Goal: Task Accomplishment & Management: Use online tool/utility

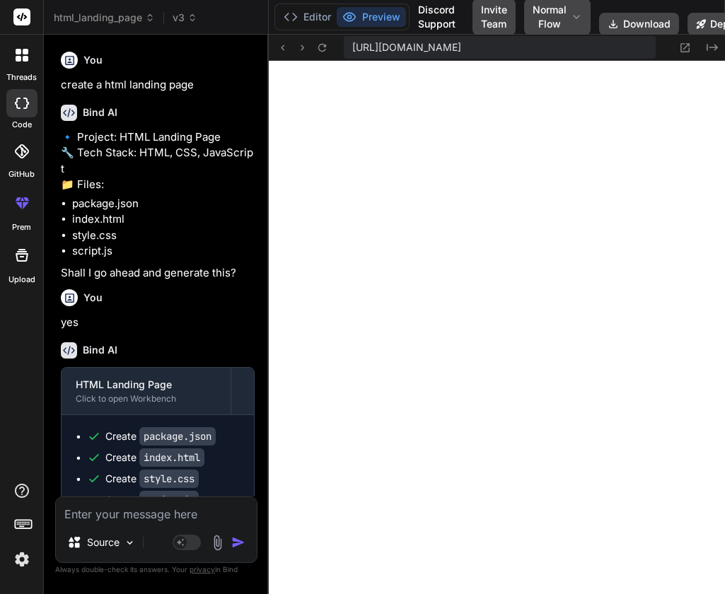
scroll to position [1544, 0]
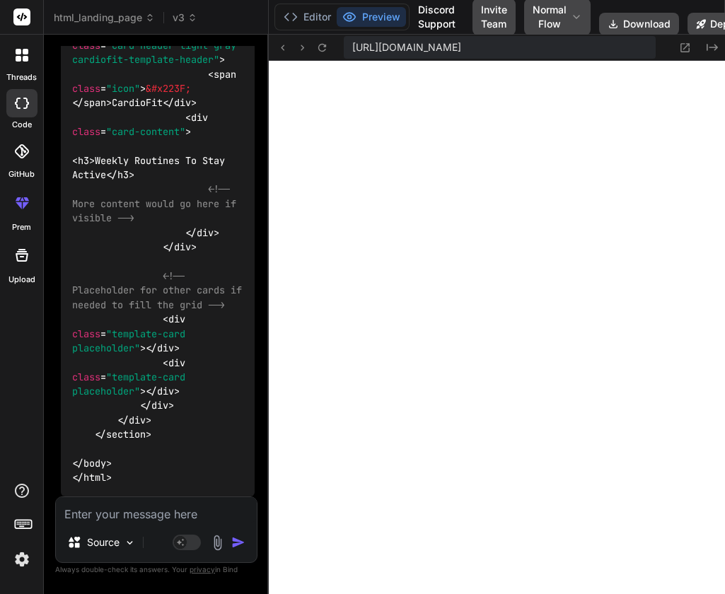
type textarea "x"
type textarea "} .integration-logos { grid-template-columns: 1fr; } }"
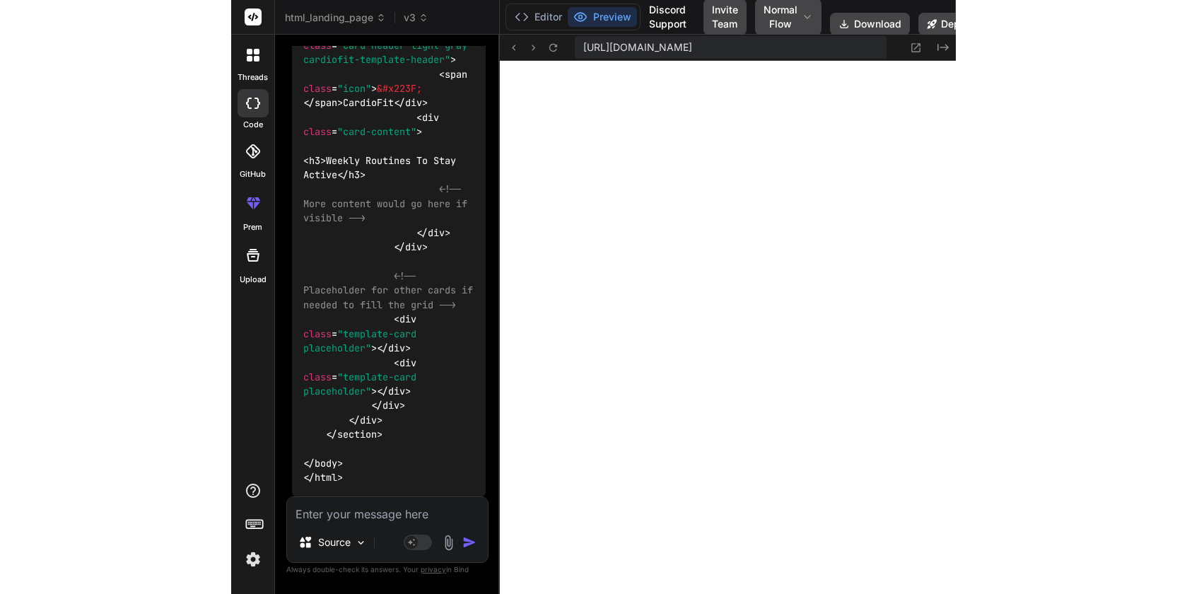
scroll to position [1289, 0]
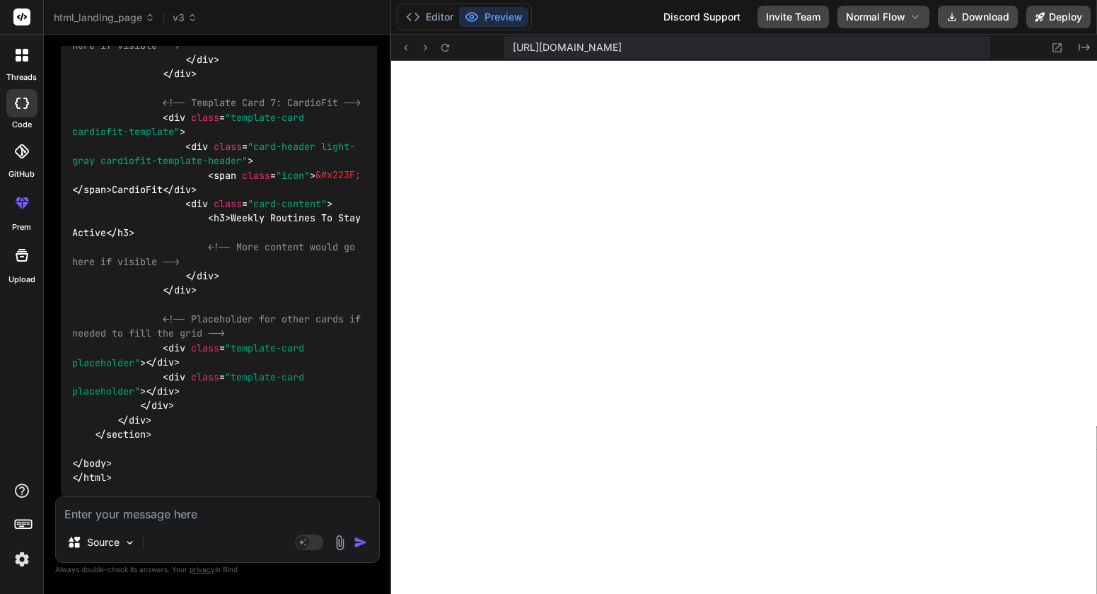
type textarea "x"
type textarea "} }"
type textarea "x"
type textarea "}"
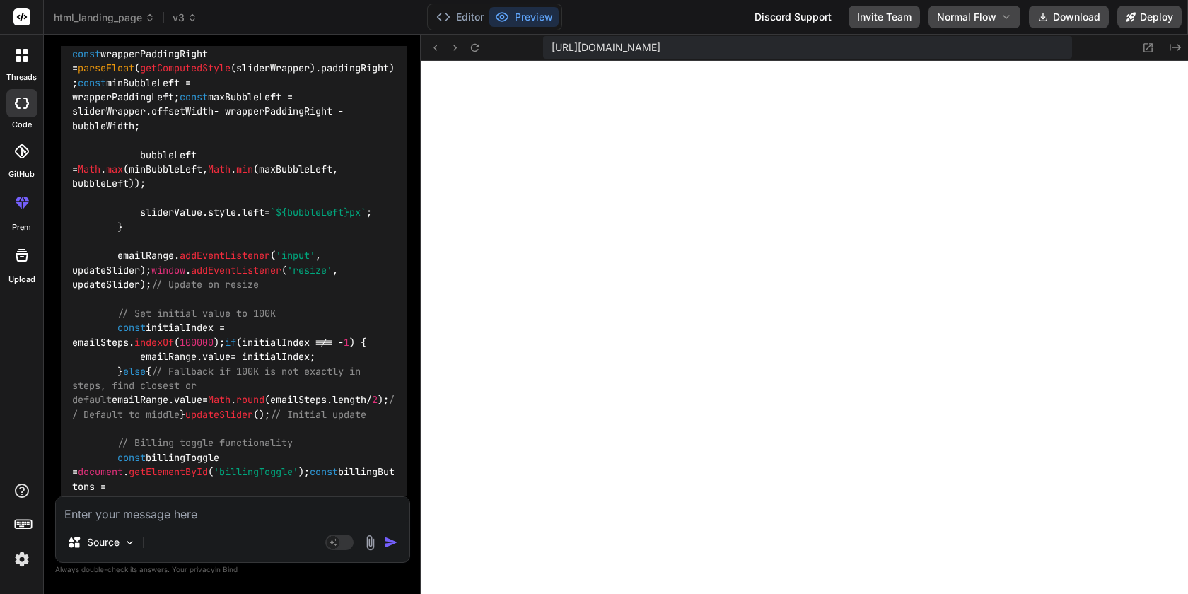
scroll to position [7040, 0]
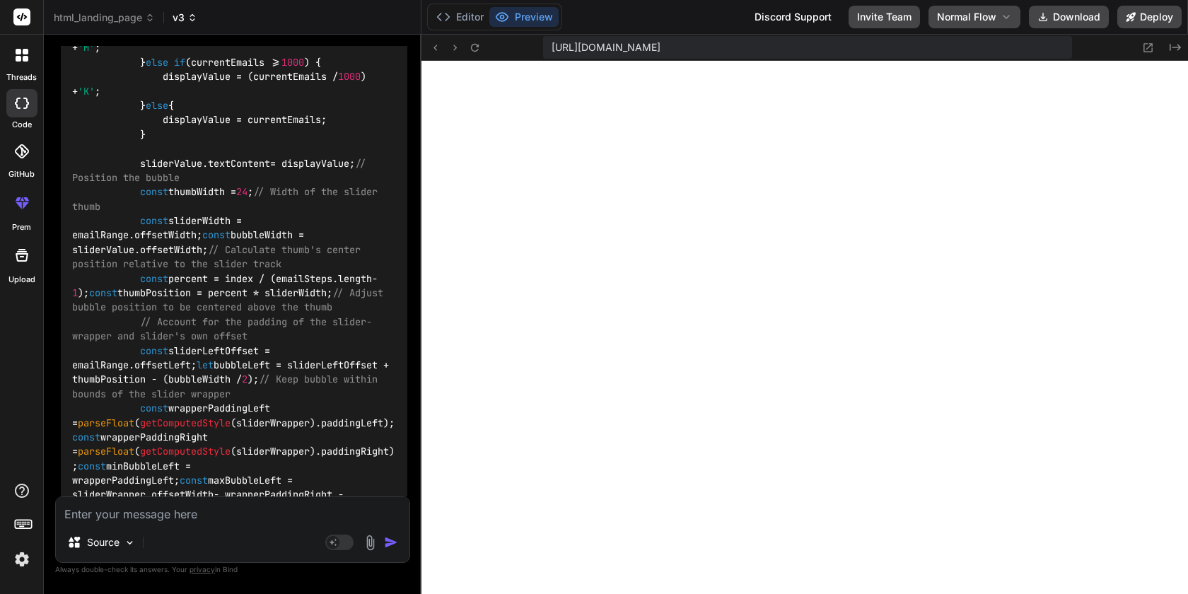
click at [191, 23] on span "v3" at bounding box center [185, 18] width 25 height 14
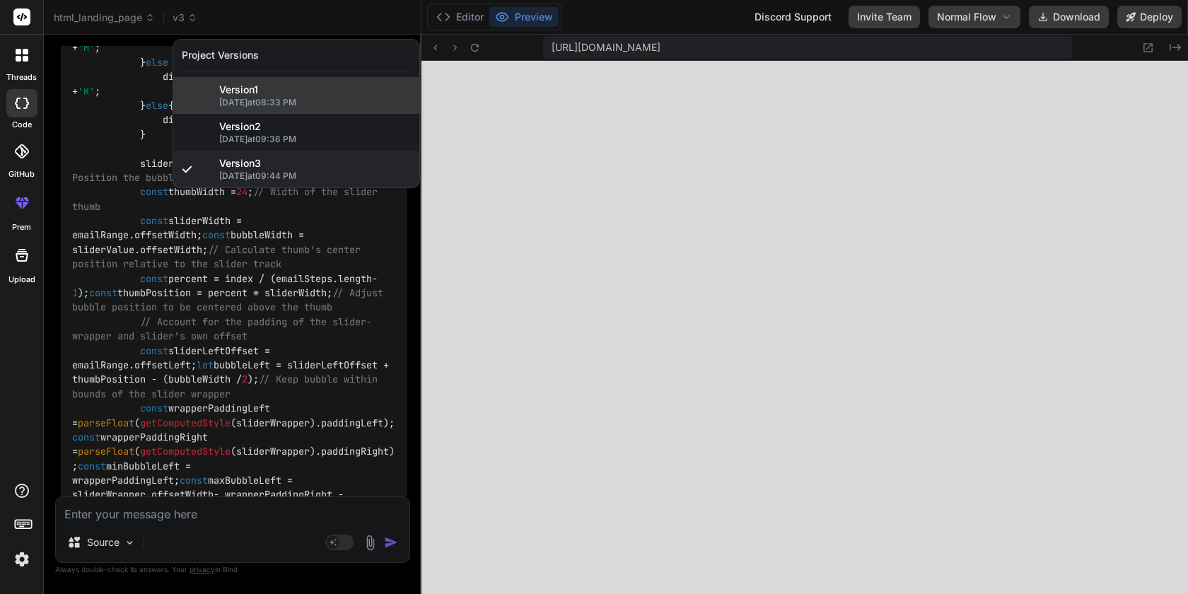
click at [264, 102] on span "10/8/2025 at 08:33 PM" at bounding box center [315, 102] width 192 height 11
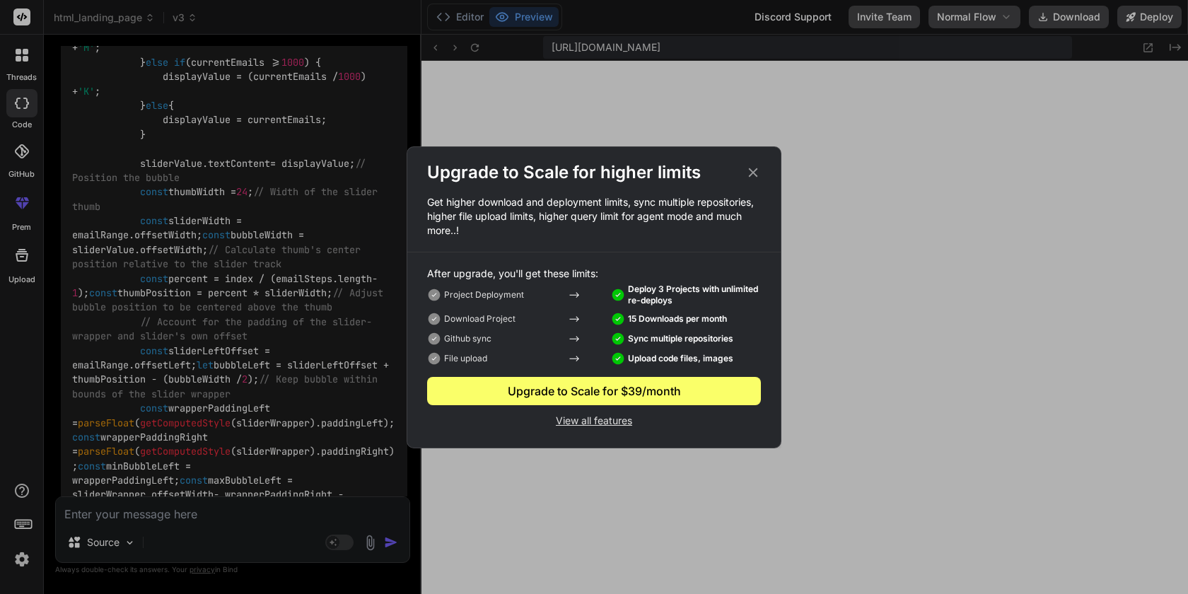
click at [724, 168] on icon at bounding box center [753, 173] width 16 height 16
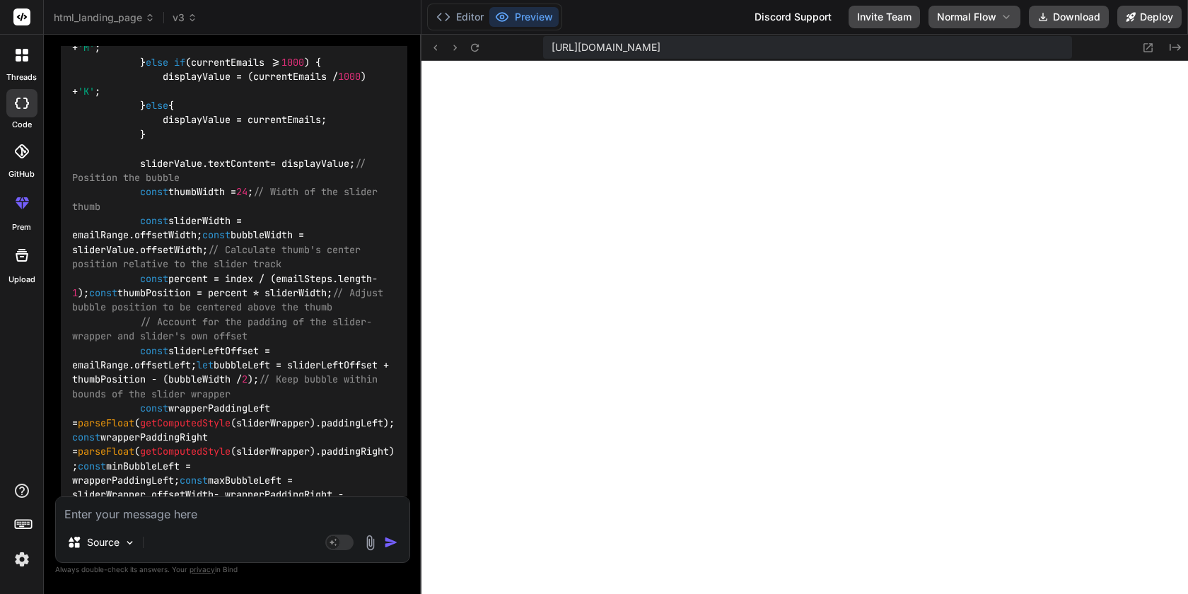
click at [23, 559] on img at bounding box center [22, 559] width 24 height 24
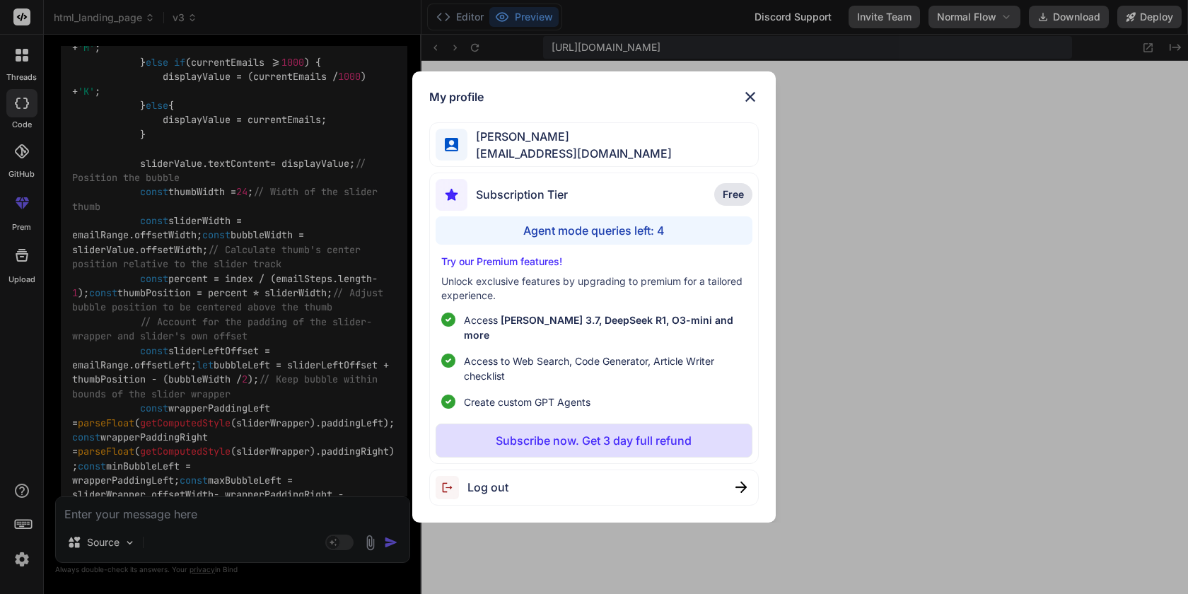
click at [172, 427] on div "My profile John Zakma johnzakma@gmail.com Subscription Tier Free Agent mode que…" at bounding box center [594, 297] width 1188 height 594
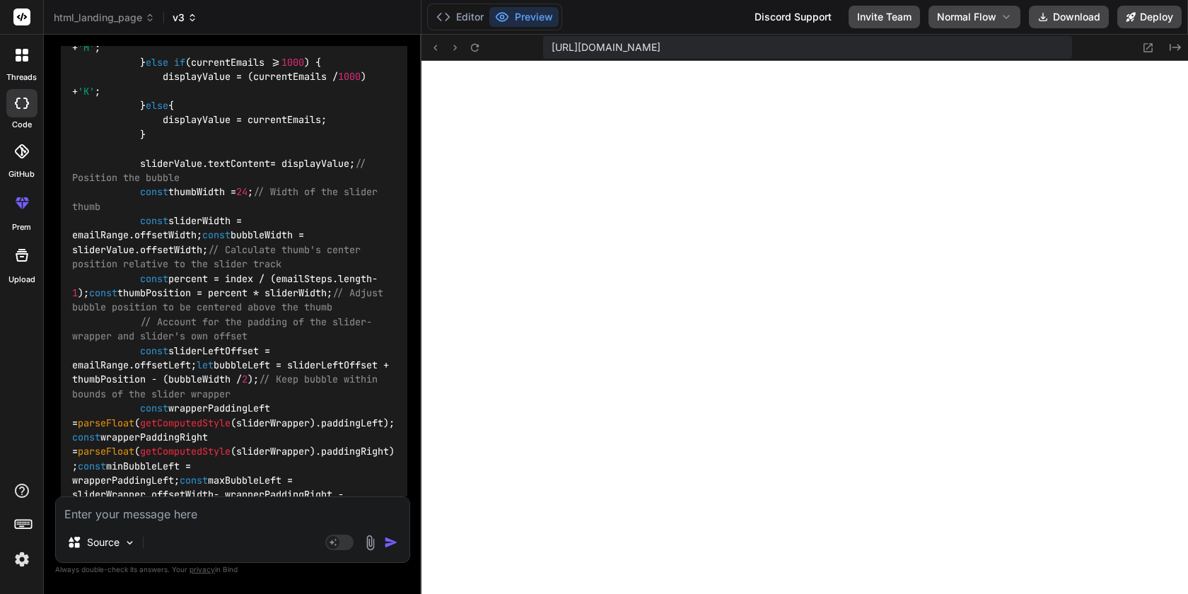
click at [190, 23] on span "v3" at bounding box center [185, 18] width 25 height 14
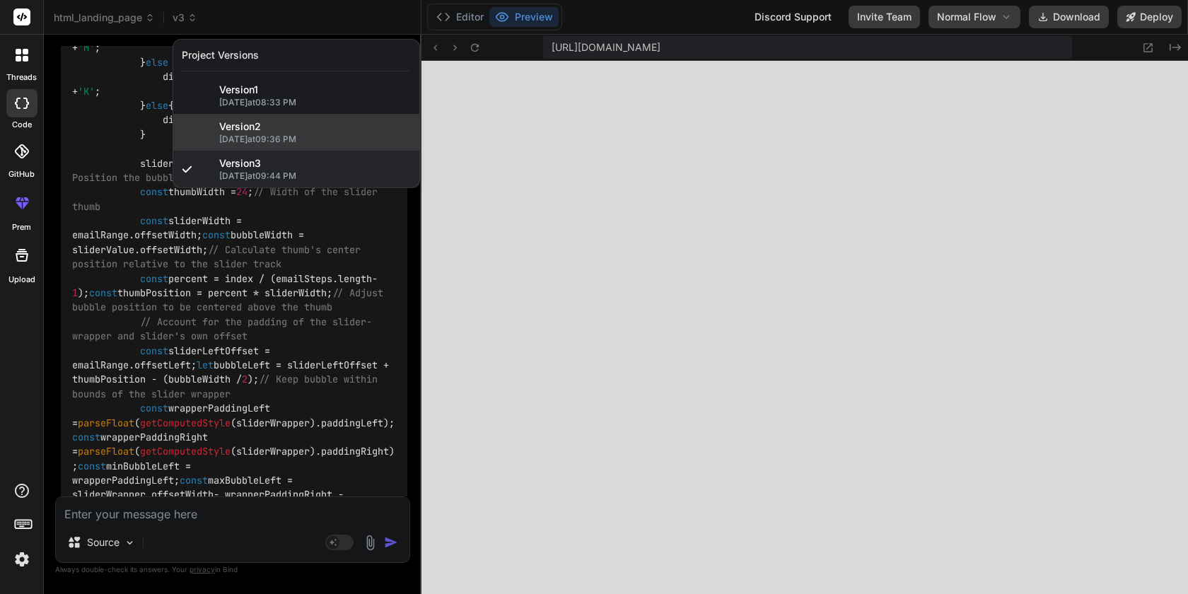
click at [240, 141] on span "[DATE] 09:36 PM" at bounding box center [315, 139] width 192 height 11
type textarea "x"
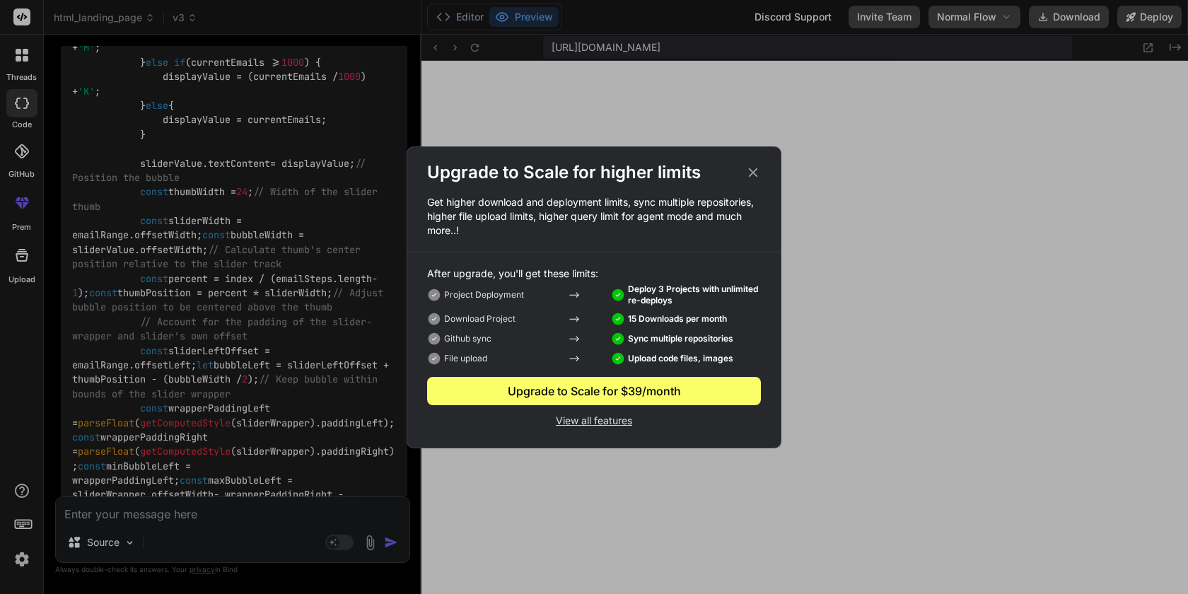
click at [598, 388] on div "Upgrade to Scale for $39/month" at bounding box center [594, 391] width 334 height 17
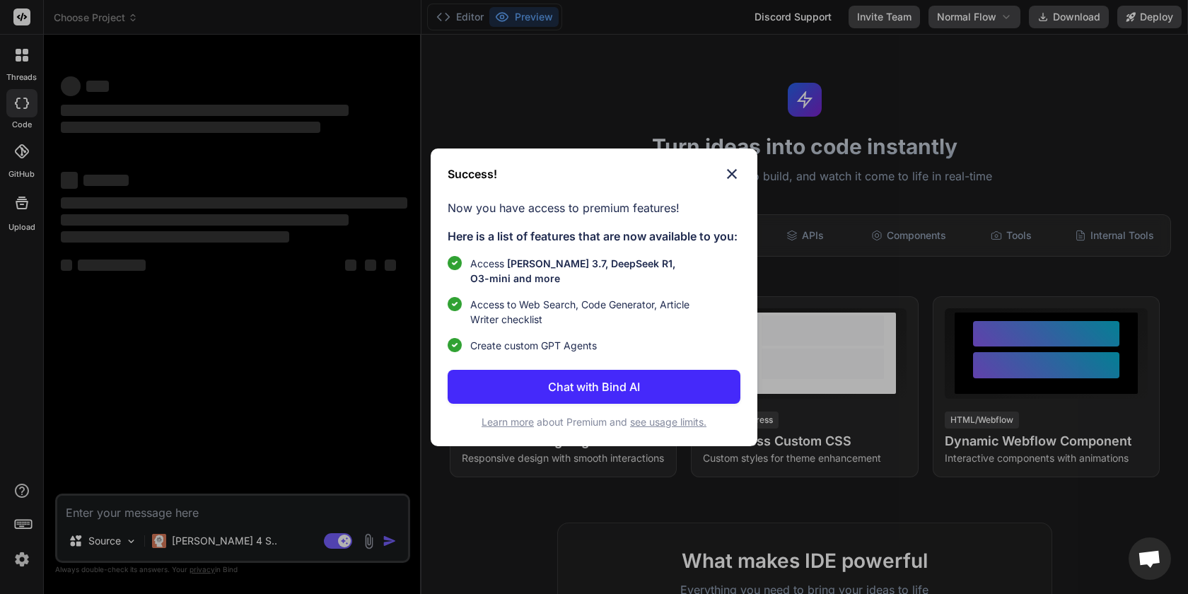
click at [733, 175] on img at bounding box center [731, 173] width 17 height 17
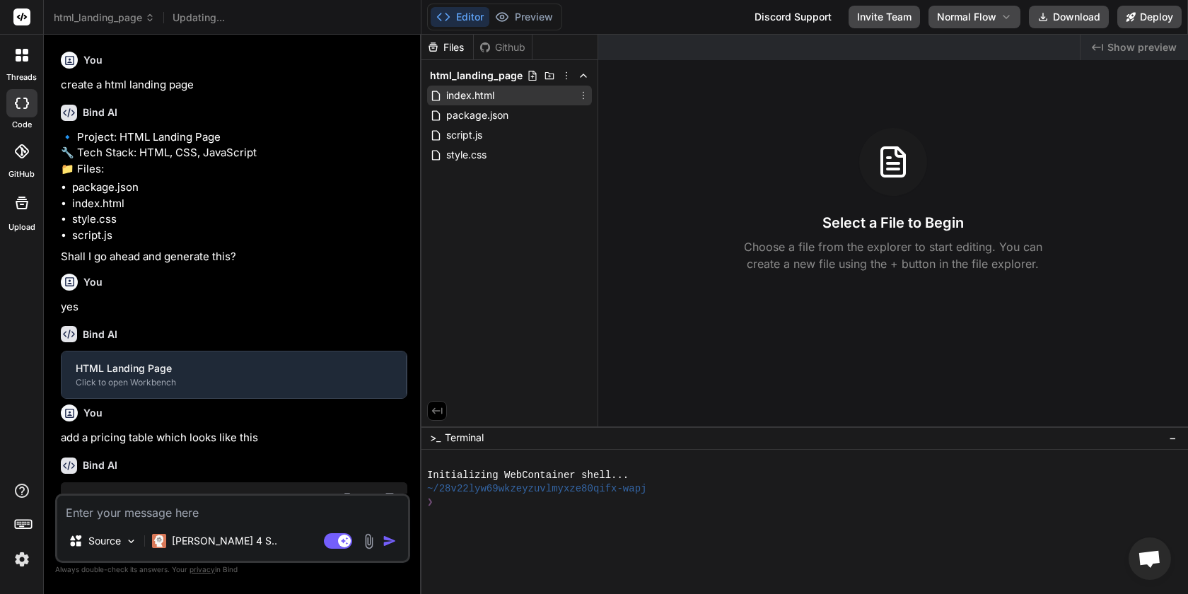
click at [465, 100] on div "Files Github html_landing_page index.html package.json script.js style.css Crea…" at bounding box center [804, 314] width 767 height 559
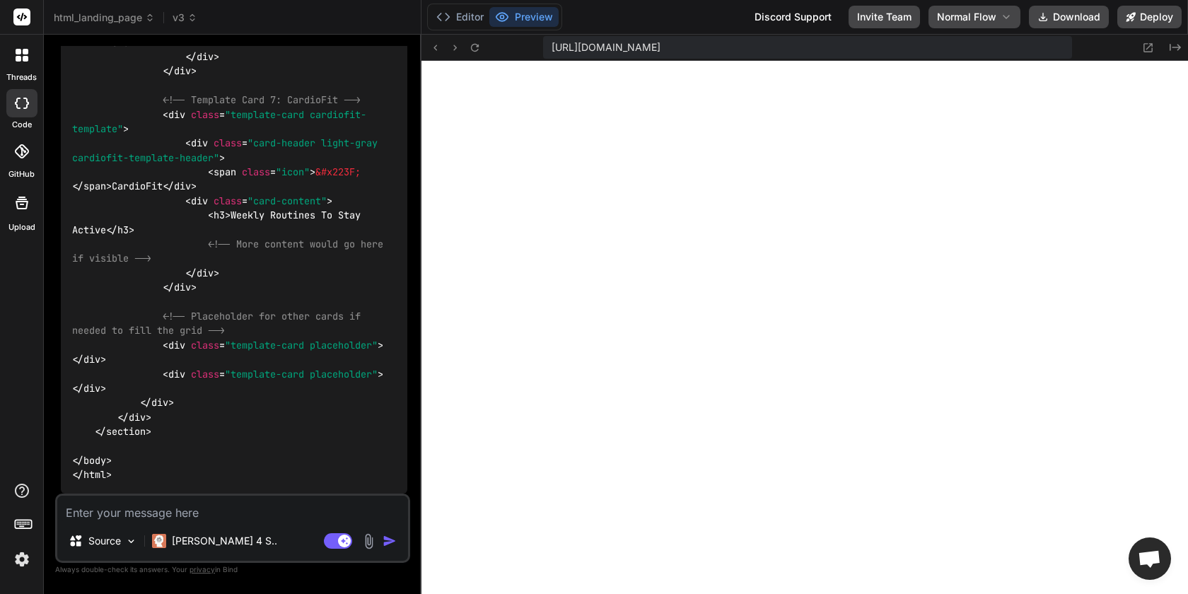
scroll to position [510, 0]
click at [189, 11] on span "v3" at bounding box center [185, 18] width 25 height 14
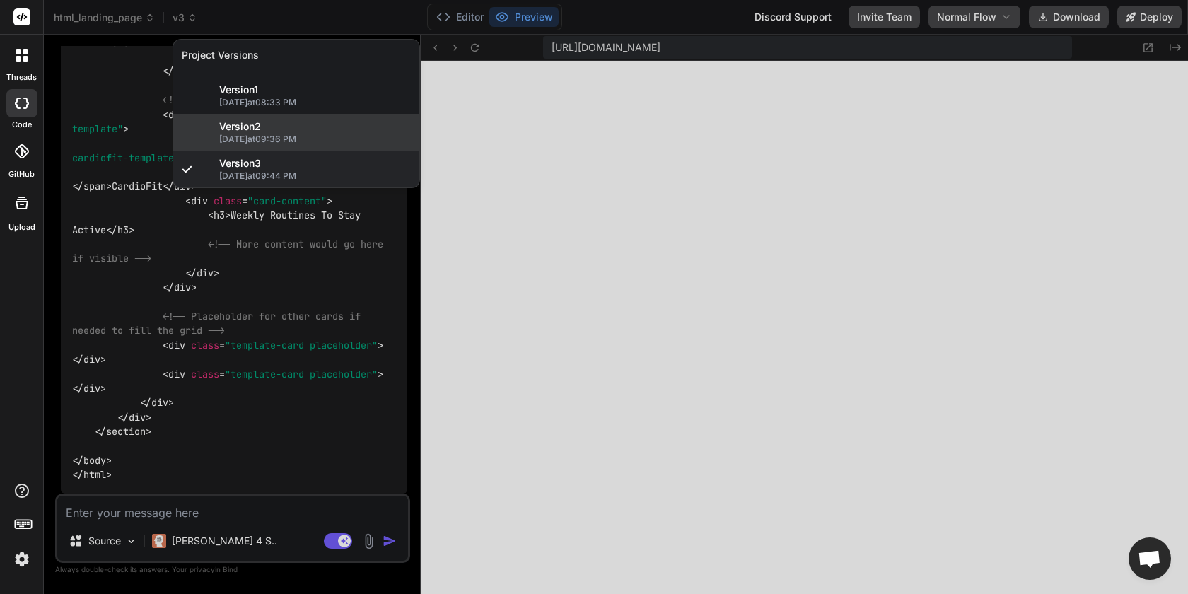
click at [238, 134] on span "[DATE] 09:36 PM" at bounding box center [315, 139] width 192 height 11
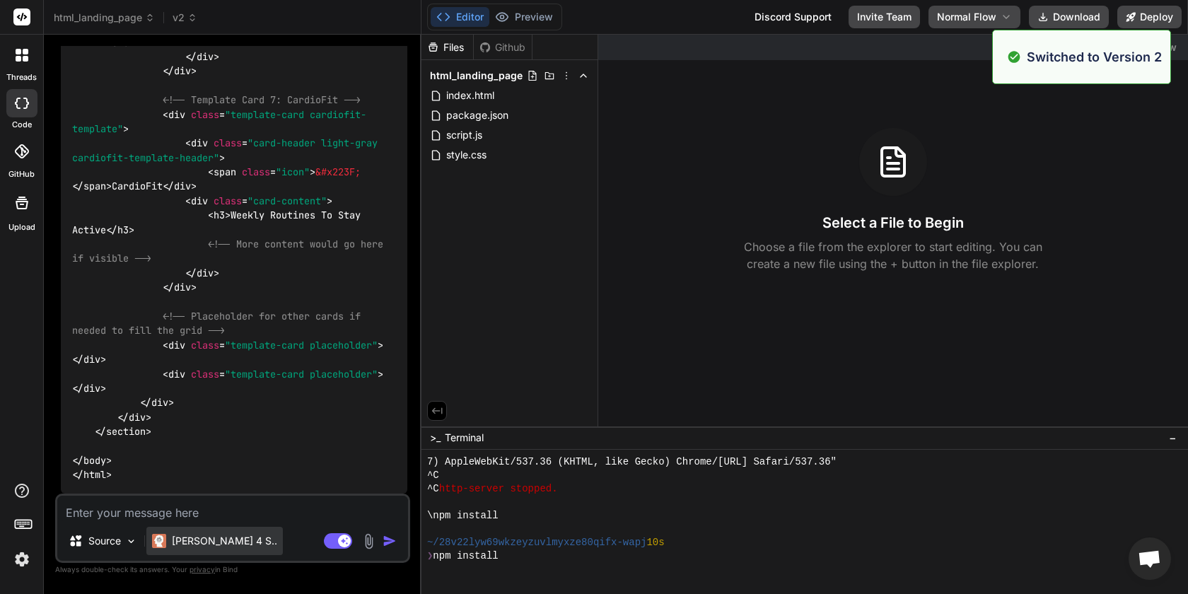
scroll to position [604, 0]
click at [206, 539] on p "[PERSON_NAME] 4 S.." at bounding box center [224, 541] width 105 height 14
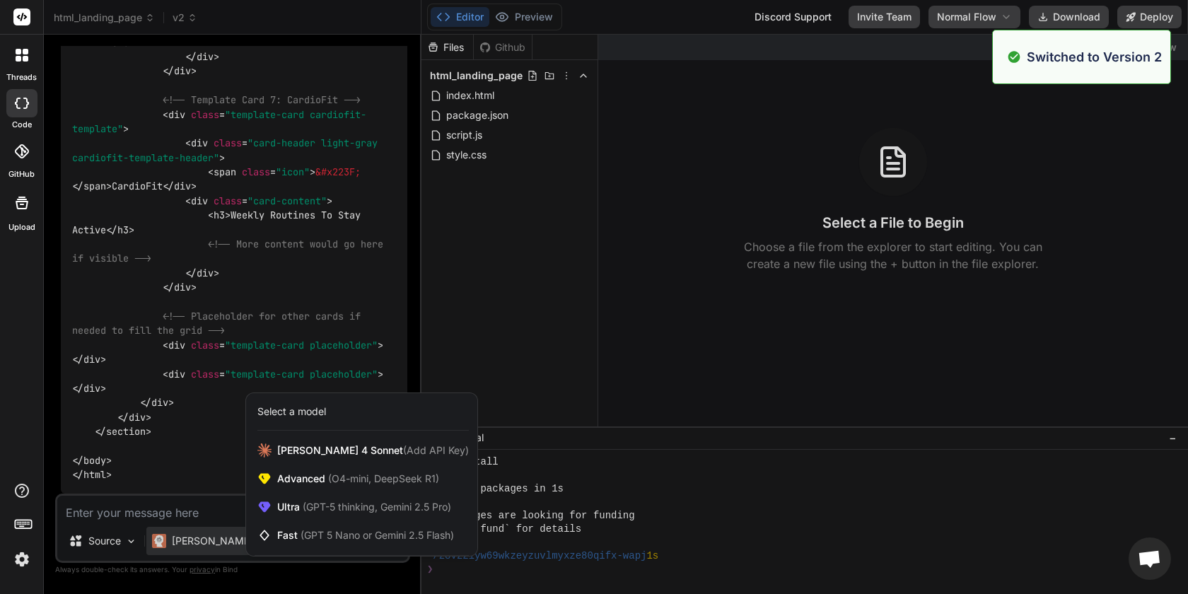
scroll to position [698, 0]
click at [202, 394] on div at bounding box center [594, 297] width 1188 height 594
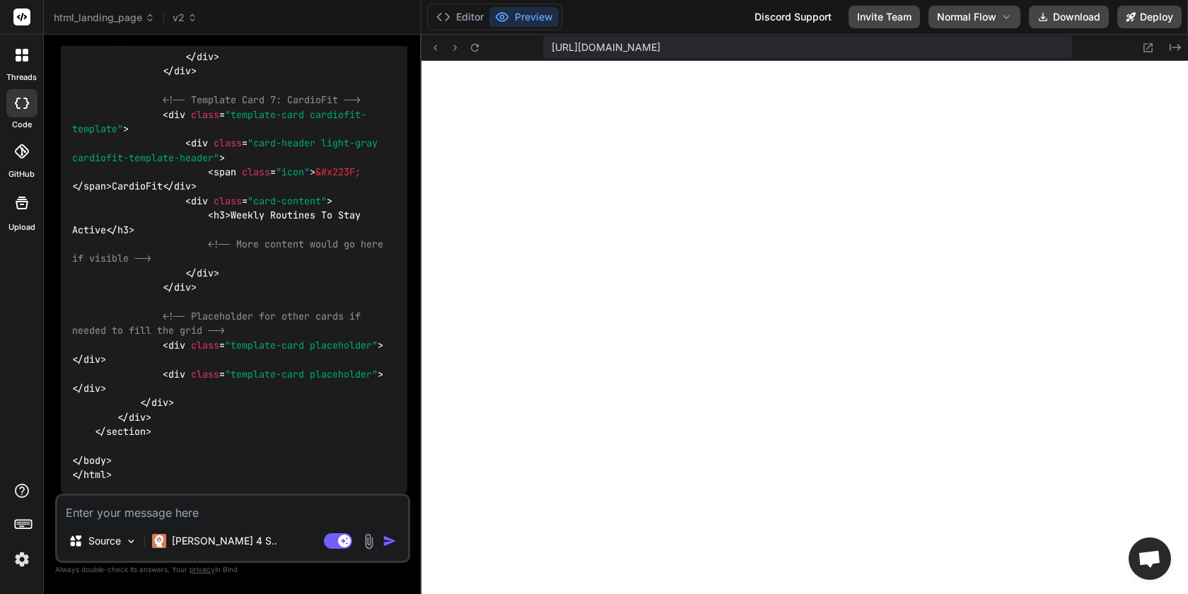
scroll to position [18225, 0]
click at [206, 548] on div "[PERSON_NAME] 4 S.." at bounding box center [214, 541] width 136 height 28
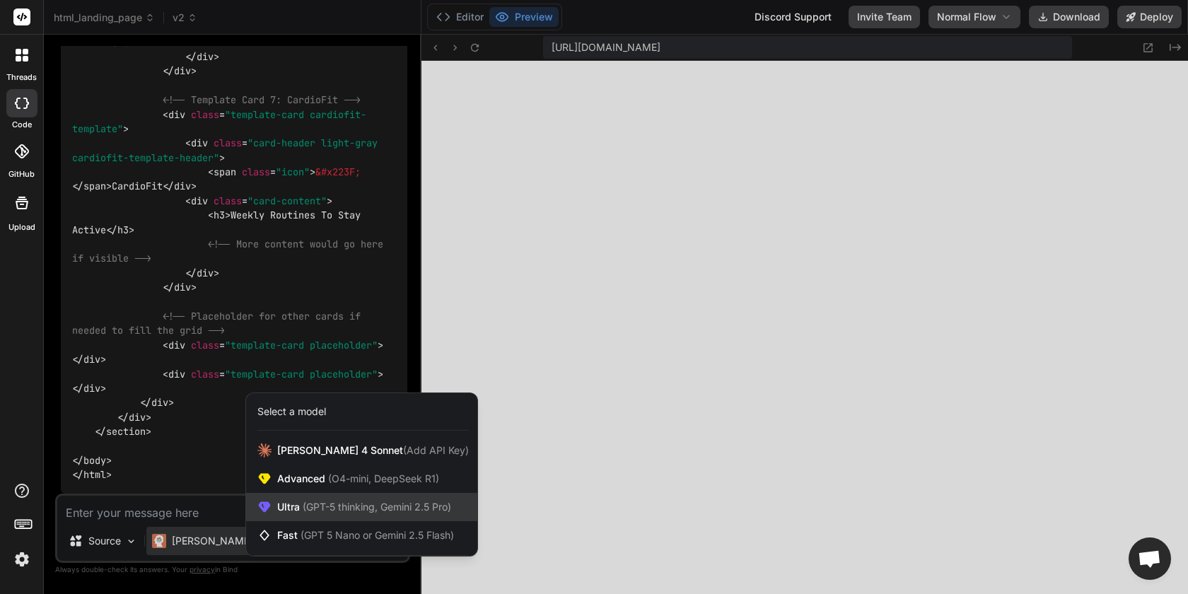
click at [325, 503] on span "(GPT-5 thinking, Gemini 2.5 Pro)" at bounding box center [375, 507] width 151 height 12
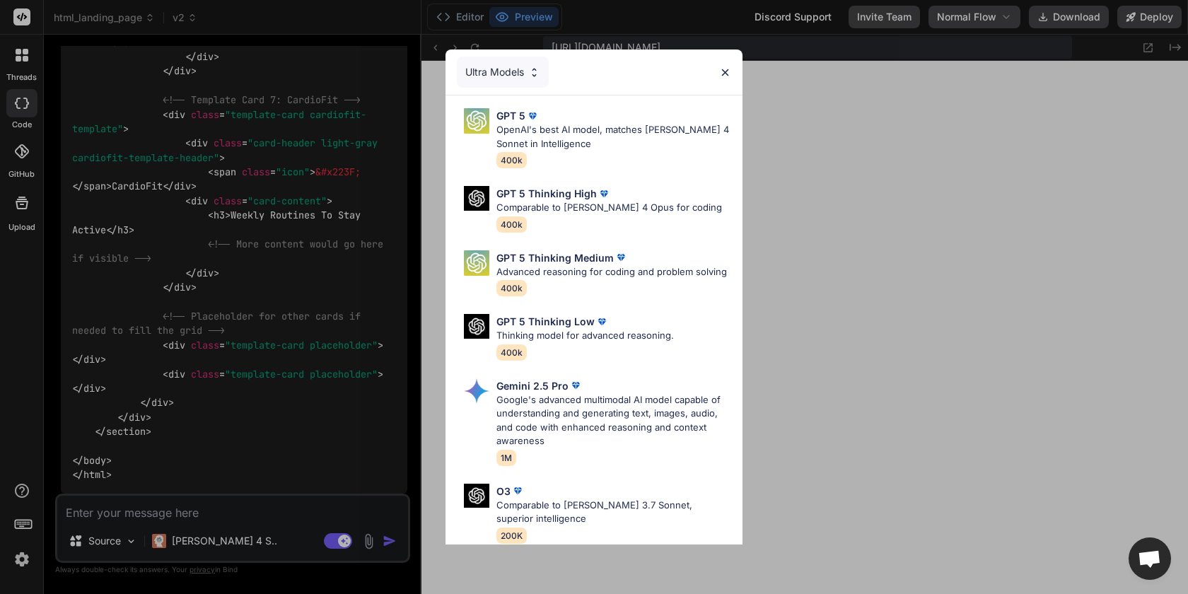
click at [300, 501] on div "Ultra Models GPT 5 OpenAI's best AI model, matches [PERSON_NAME] 4 Sonnet in In…" at bounding box center [594, 297] width 1188 height 594
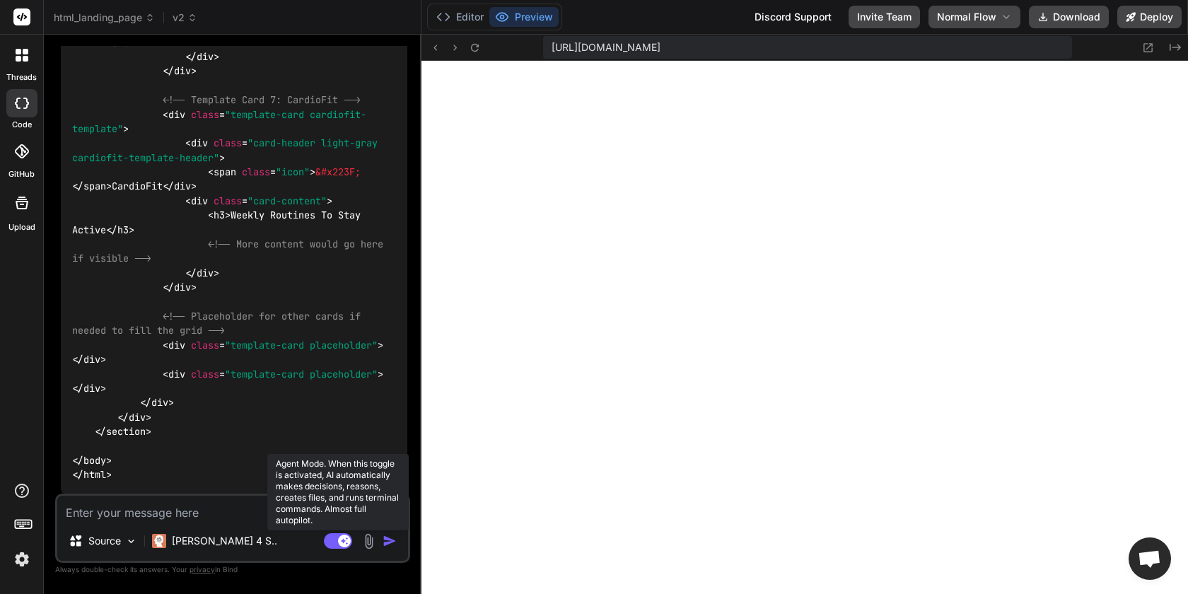
click at [333, 540] on rect at bounding box center [338, 541] width 28 height 16
type textarea "x"
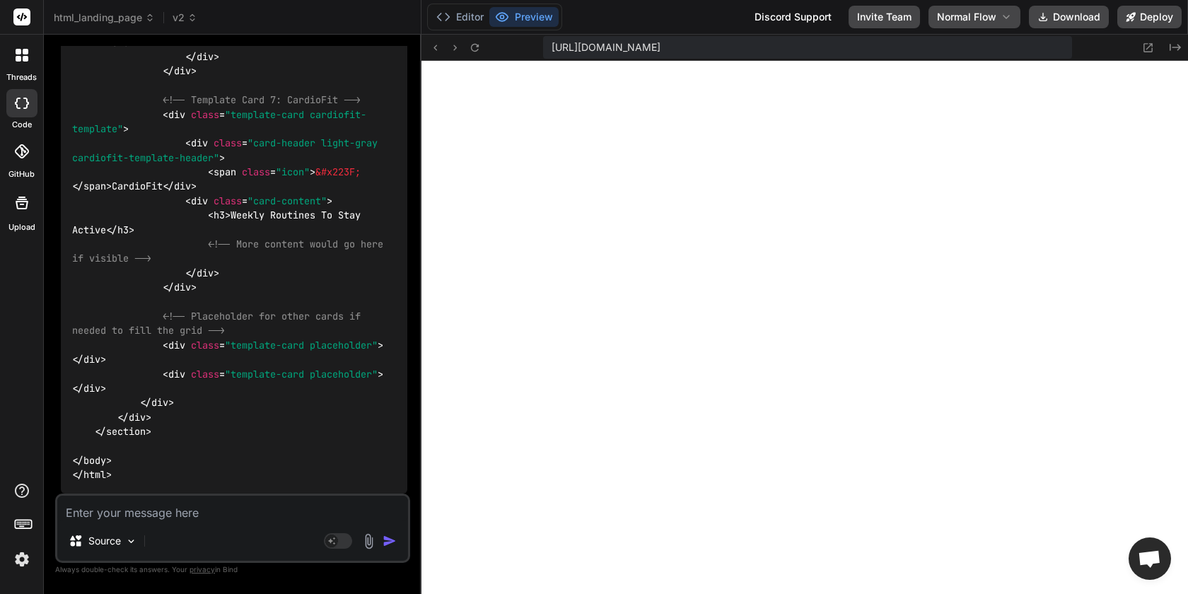
click at [217, 515] on textarea at bounding box center [232, 508] width 351 height 25
type textarea "m"
type textarea "x"
type textarea "ma"
type textarea "x"
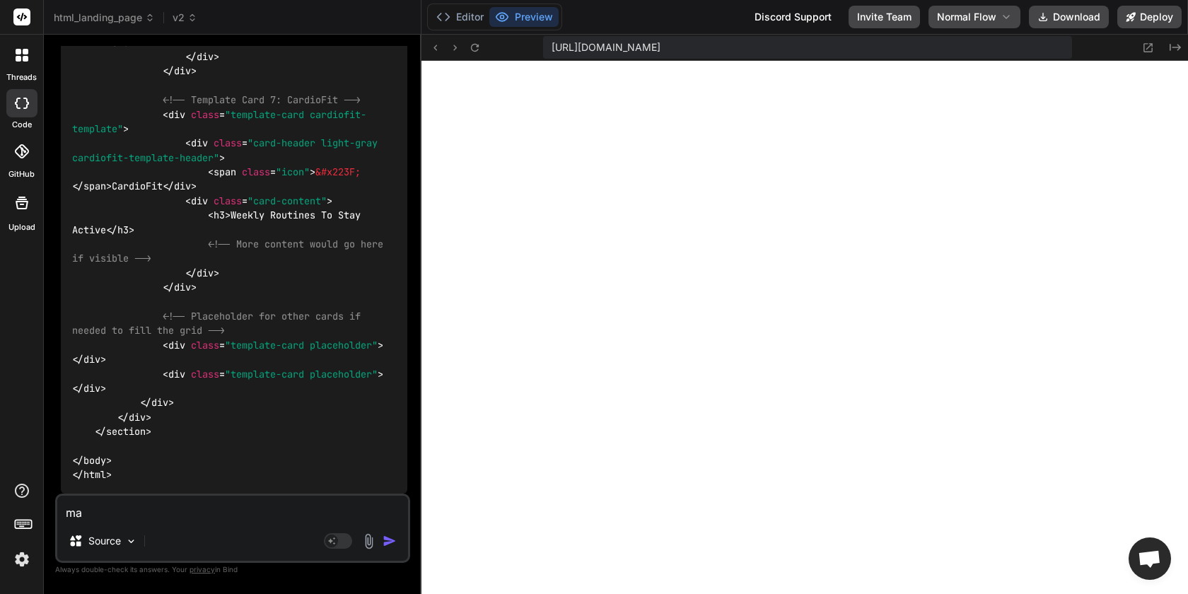
type textarea "mak"
type textarea "x"
type textarea "make"
type textarea "x"
type textarea "maket"
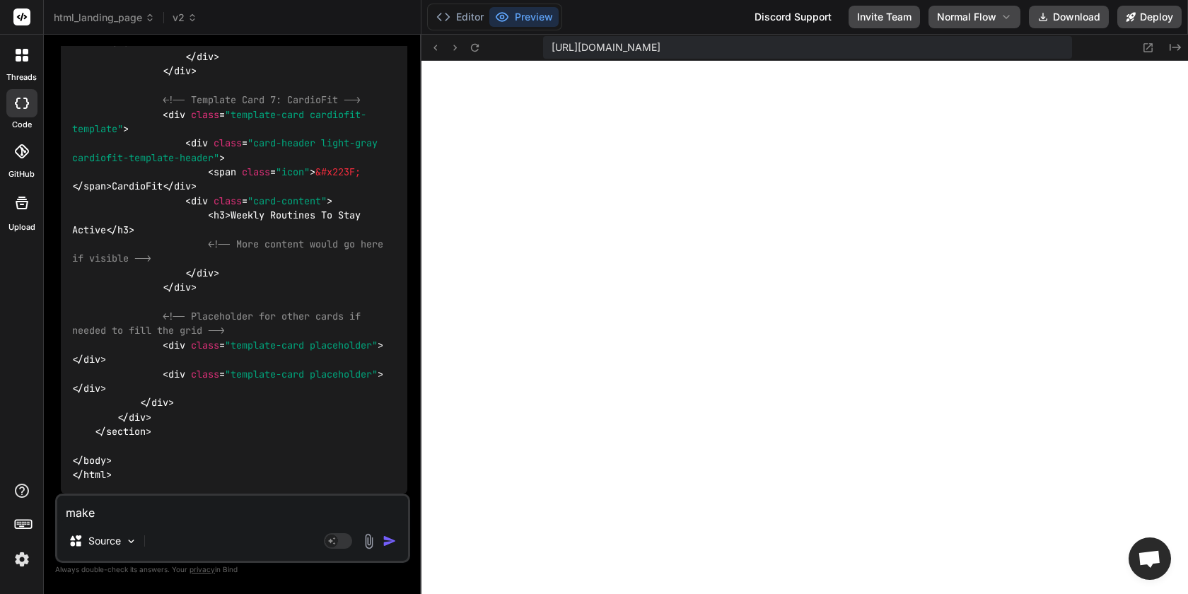
type textarea "x"
type textarea "make"
type textarea "x"
type textarea "make"
type textarea "x"
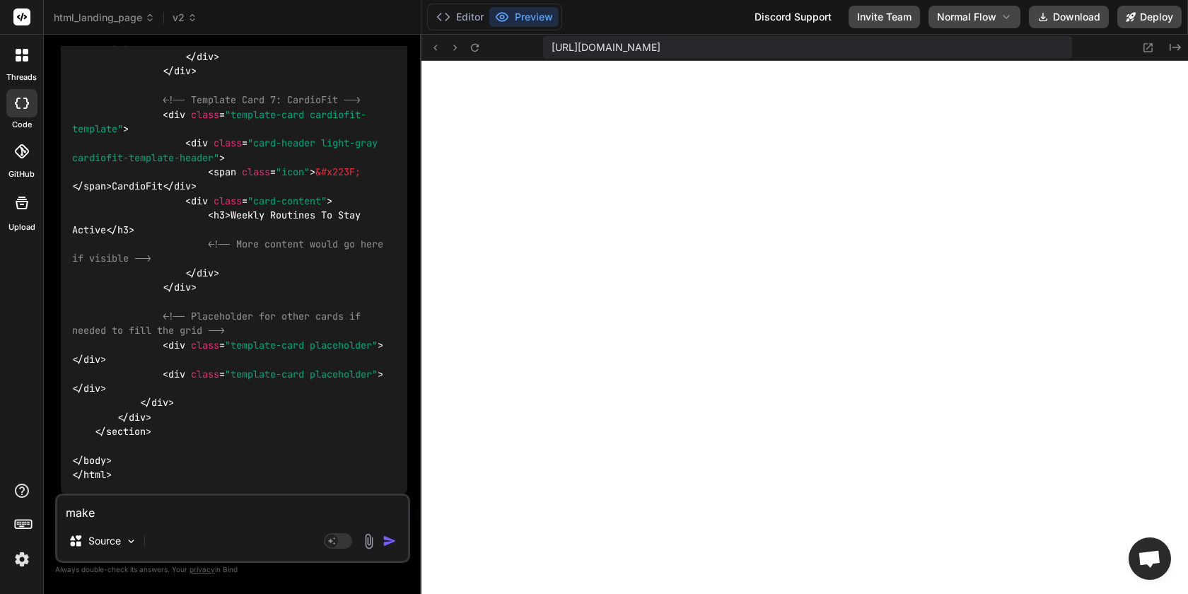
type textarea "make t"
type textarea "x"
type textarea "make th"
type textarea "x"
type textarea "make the"
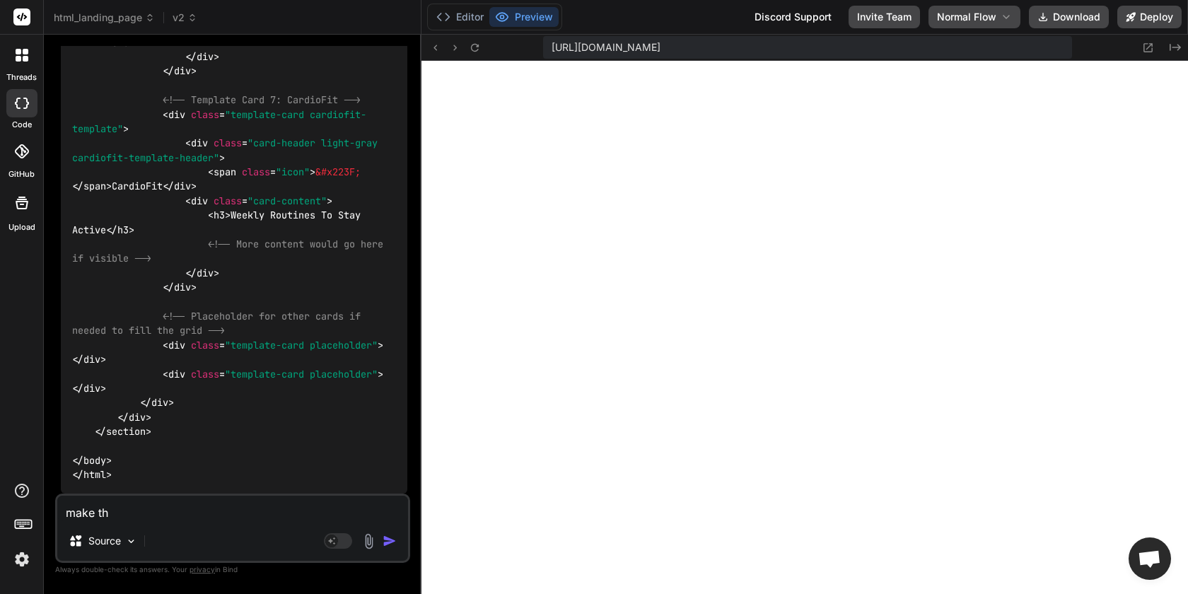
type textarea "x"
type textarea "make the"
type textarea "x"
type textarea "make the b"
type textarea "x"
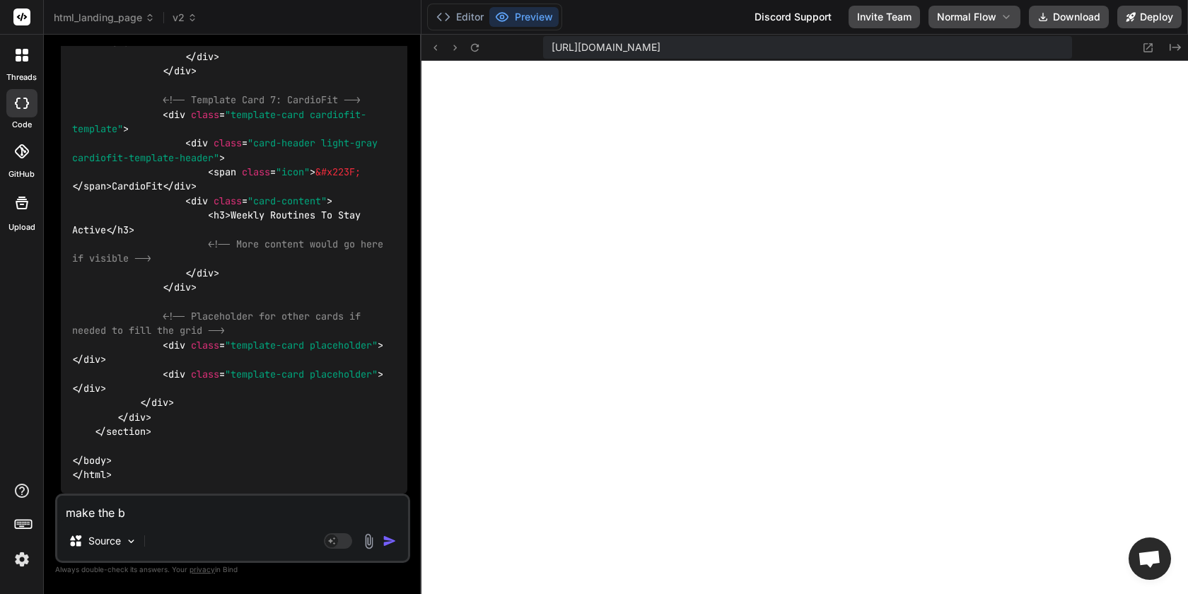
type textarea "make the bu"
type textarea "x"
type textarea "make the but"
type textarea "x"
type textarea "make the butt"
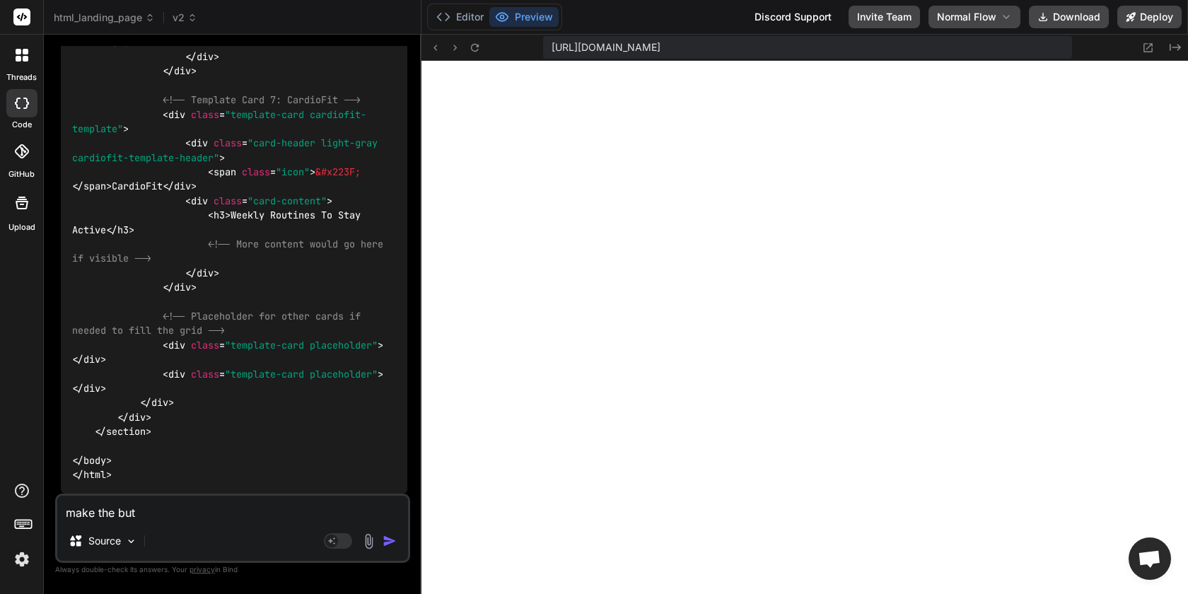
type textarea "x"
type textarea "make the butto"
type textarea "x"
type textarea "make the button"
type textarea "x"
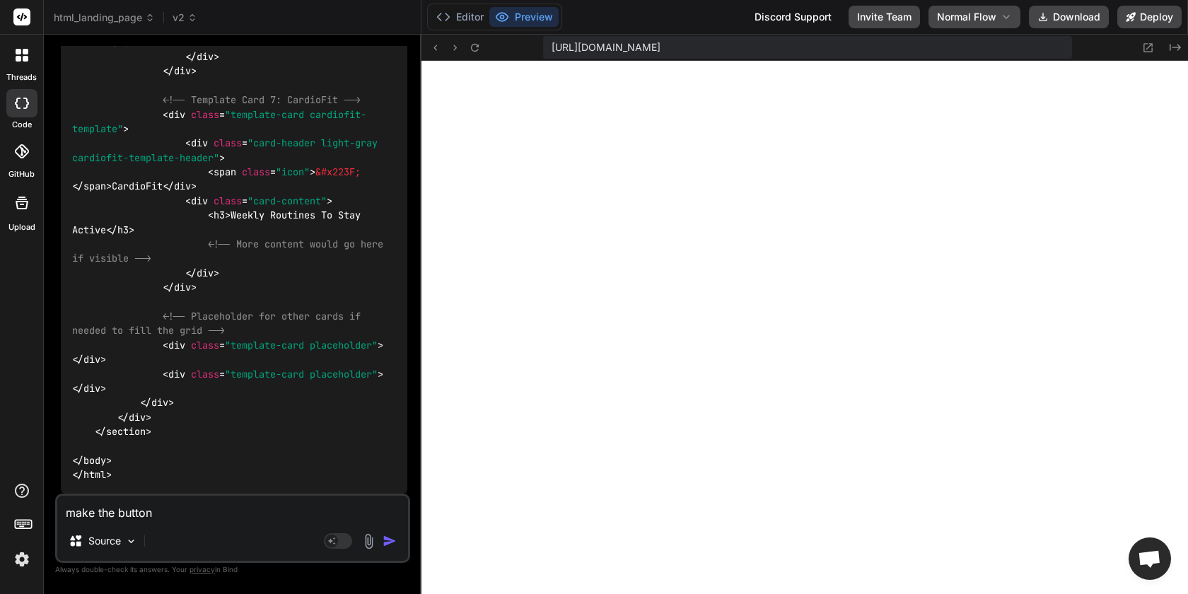
type textarea "make the buttons"
type textarea "x"
click at [134, 511] on textarea "make the buttons" at bounding box center [232, 508] width 351 height 25
click at [182, 518] on textarea "make the buttons" at bounding box center [232, 508] width 351 height 25
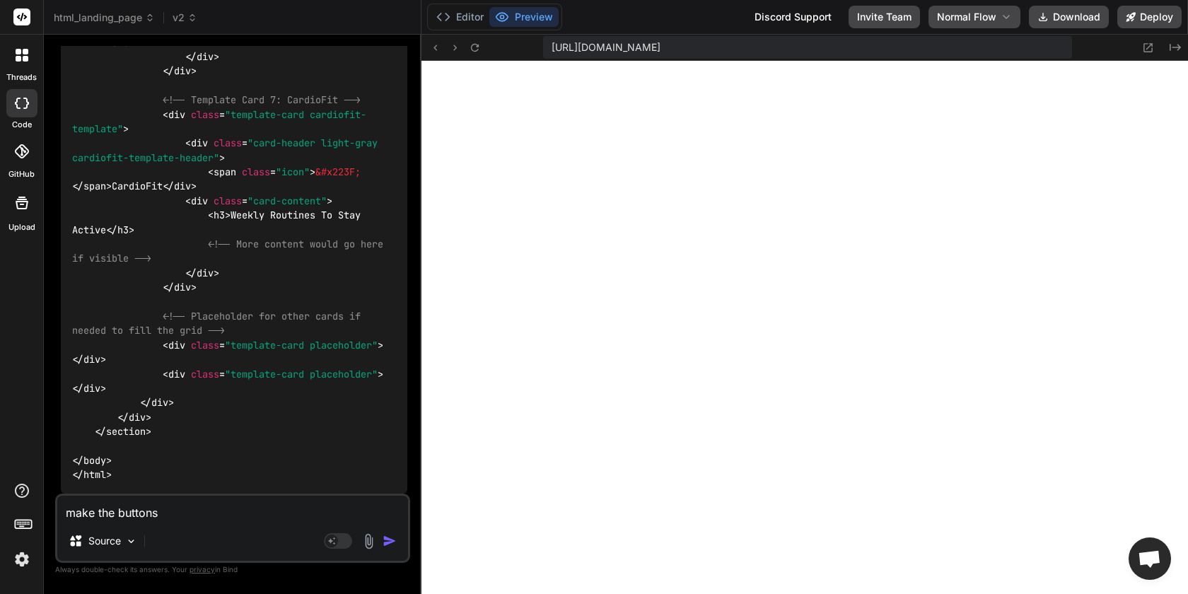
type textarea "make the buttons"
type textarea "x"
type textarea "make the buttons g"
type textarea "x"
type textarea "make the buttons"
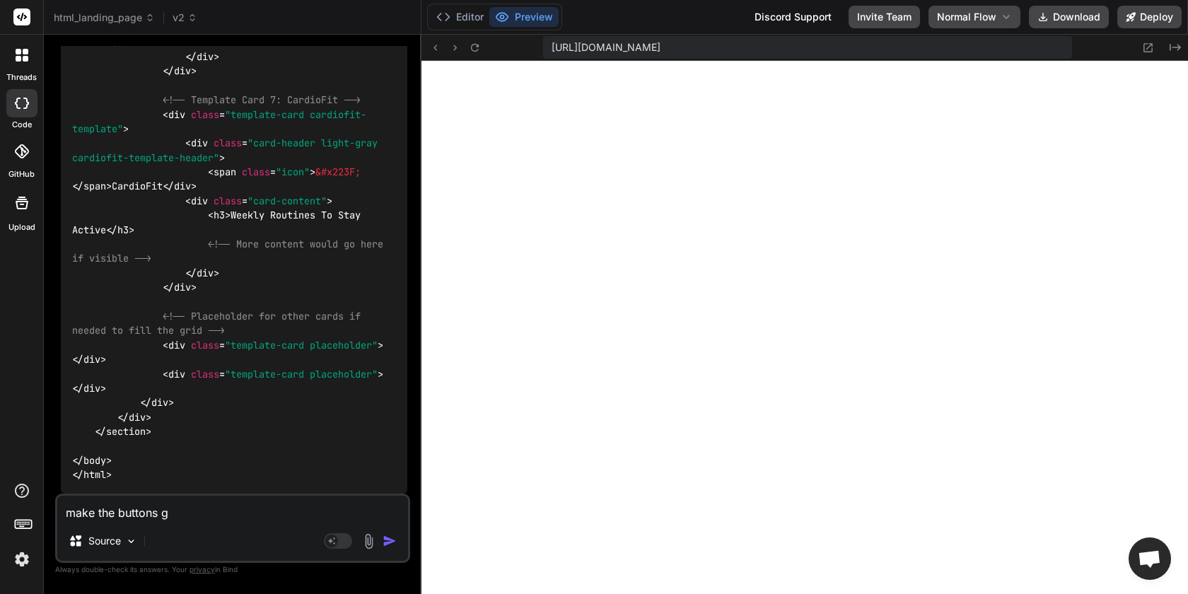
type textarea "x"
type textarea "make the buttons d"
type textarea "x"
type textarea "make the buttons da"
type textarea "x"
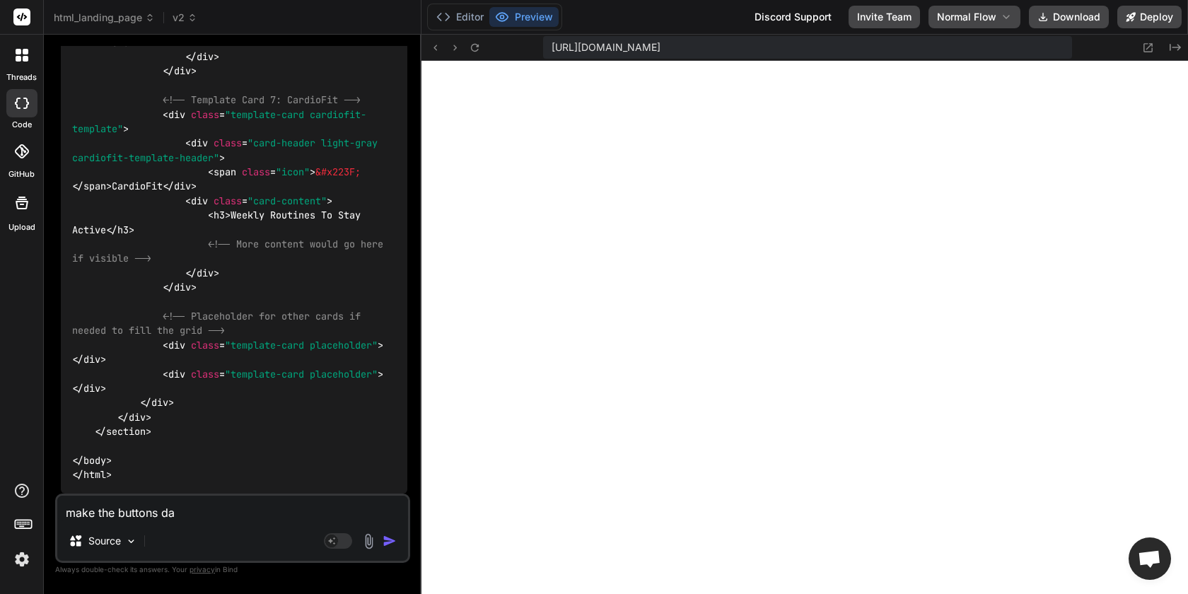
type textarea "make the buttons dar"
type textarea "x"
type textarea "make the buttons dark"
type textarea "x"
type textarea "make the buttons dark"
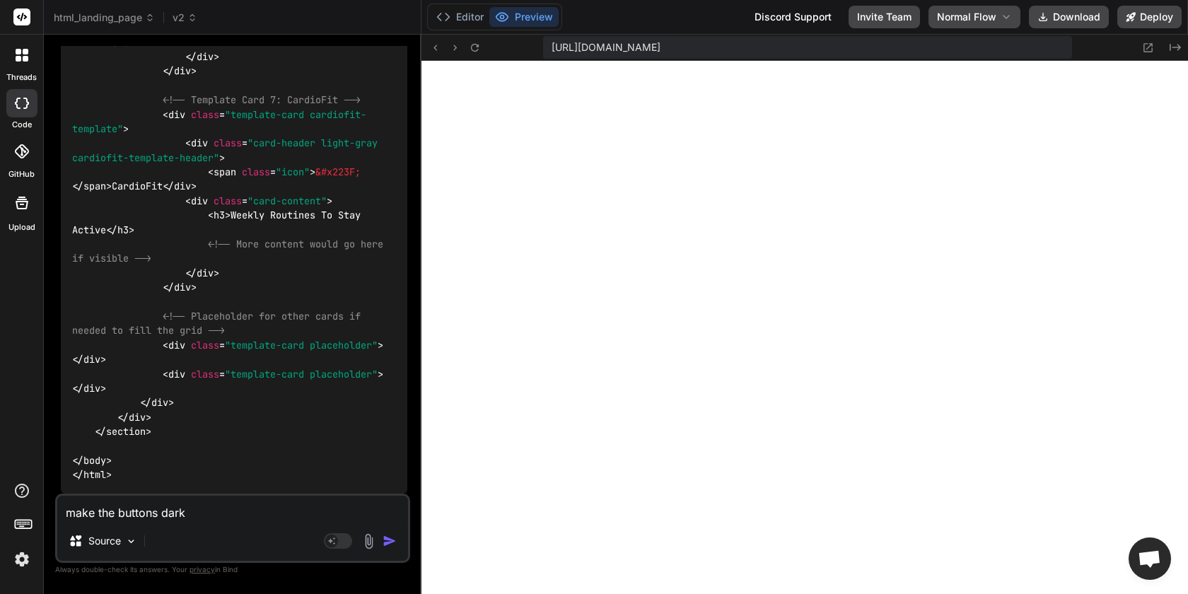
type textarea "x"
type textarea "make the buttons dark b"
type textarea "x"
type textarea "make the buttons dark bl"
type textarea "x"
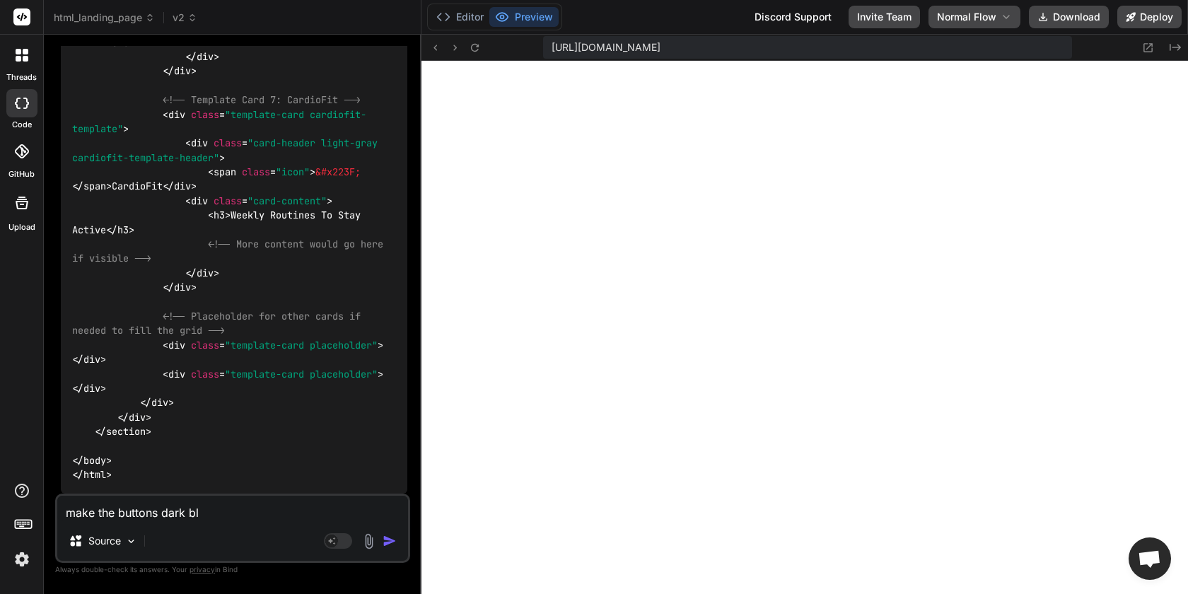
type textarea "make the buttons dark blu"
type textarea "x"
type textarea "make the buttons dark blue"
type textarea "x"
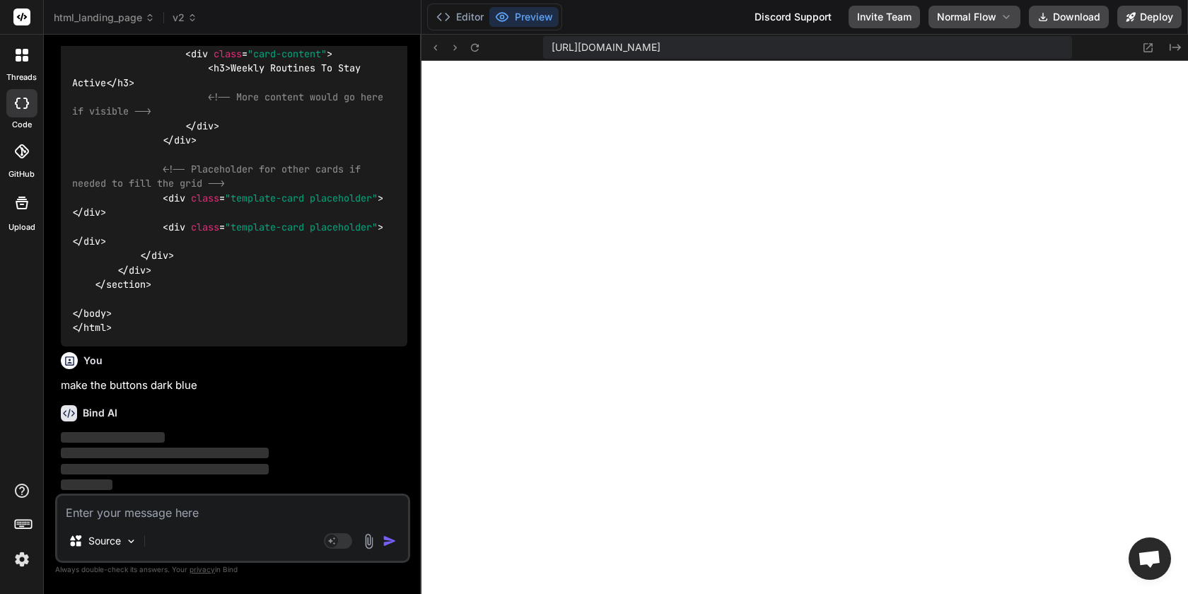
scroll to position [25639, 0]
click at [191, 20] on icon at bounding box center [192, 18] width 10 height 10
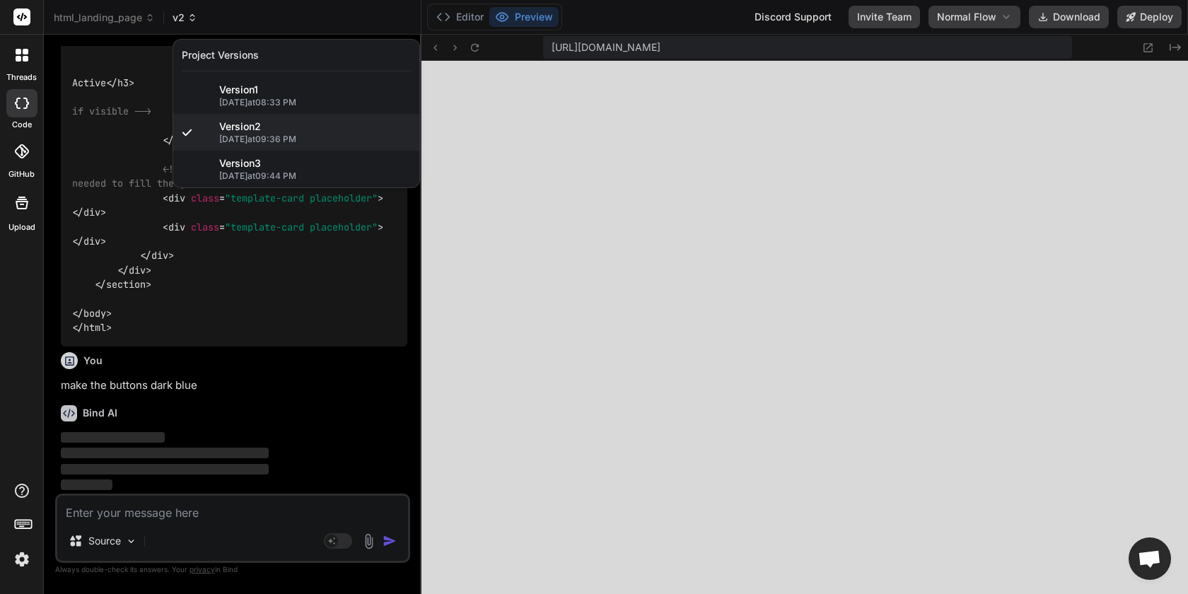
click at [191, 20] on div at bounding box center [594, 297] width 1188 height 594
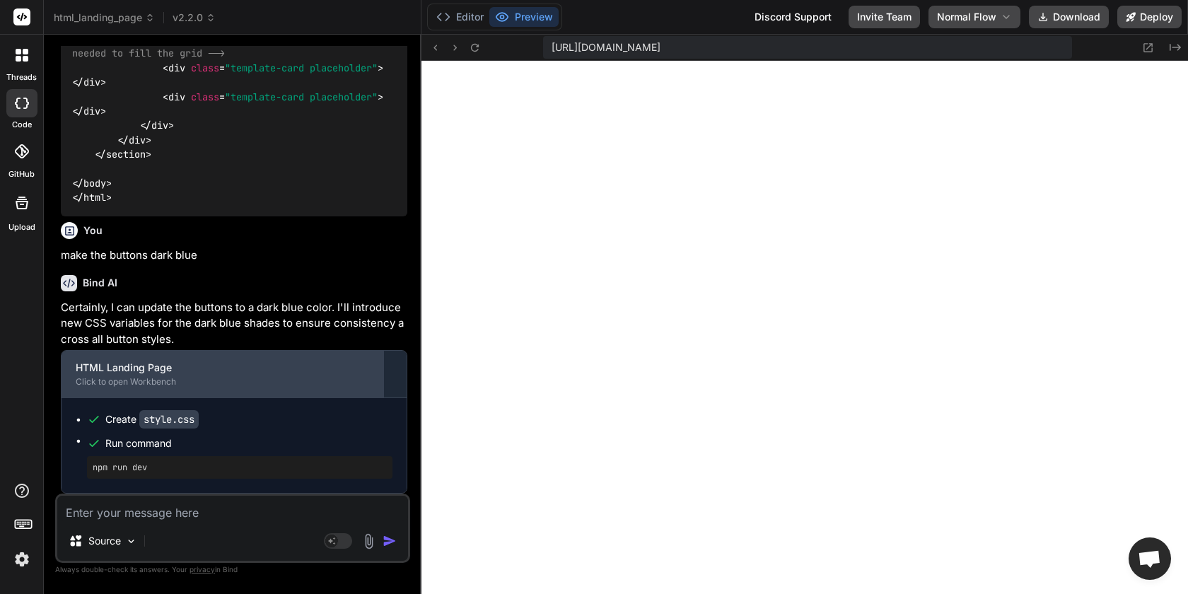
scroll to position [25769, 0]
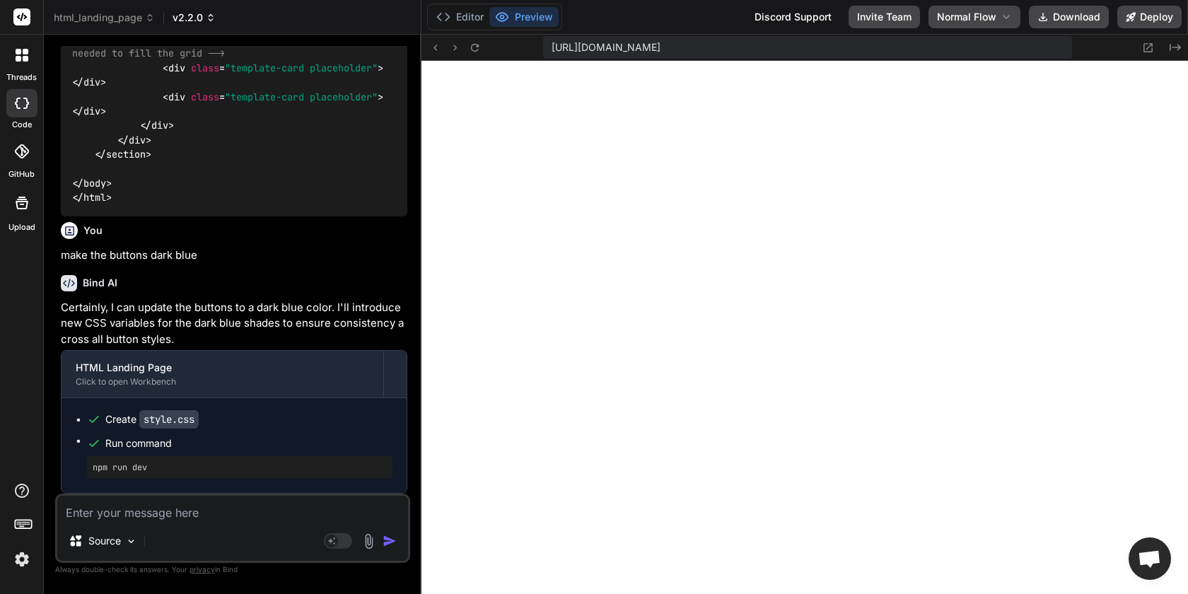
click at [206, 17] on icon at bounding box center [211, 18] width 10 height 10
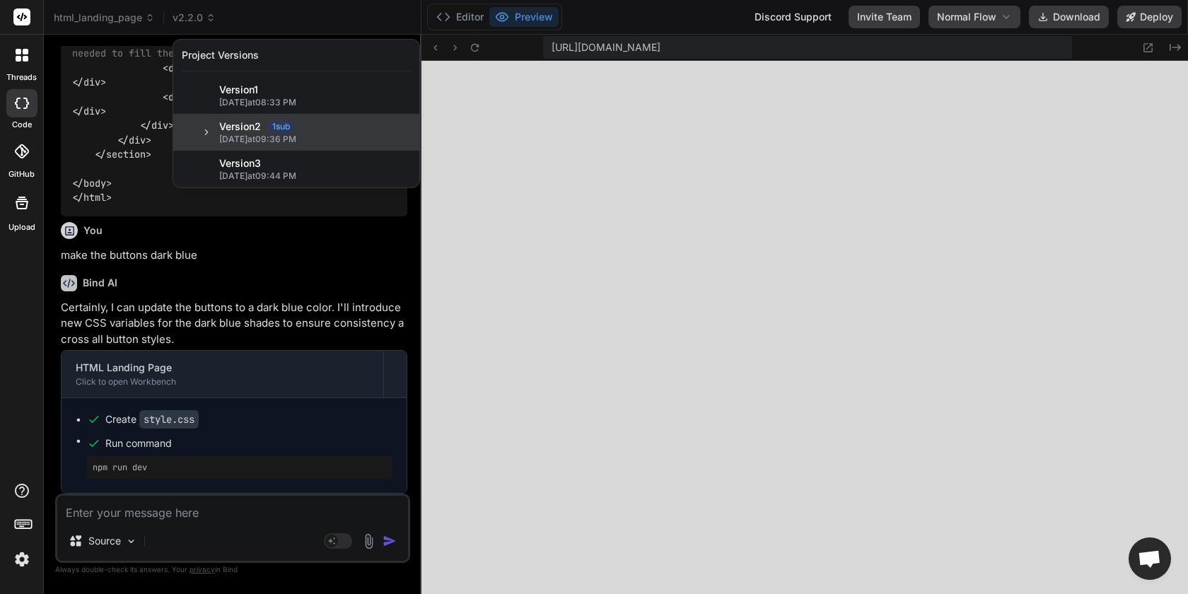
click at [204, 132] on icon at bounding box center [207, 132] width 10 height 10
click at [236, 315] on div at bounding box center [594, 297] width 1188 height 594
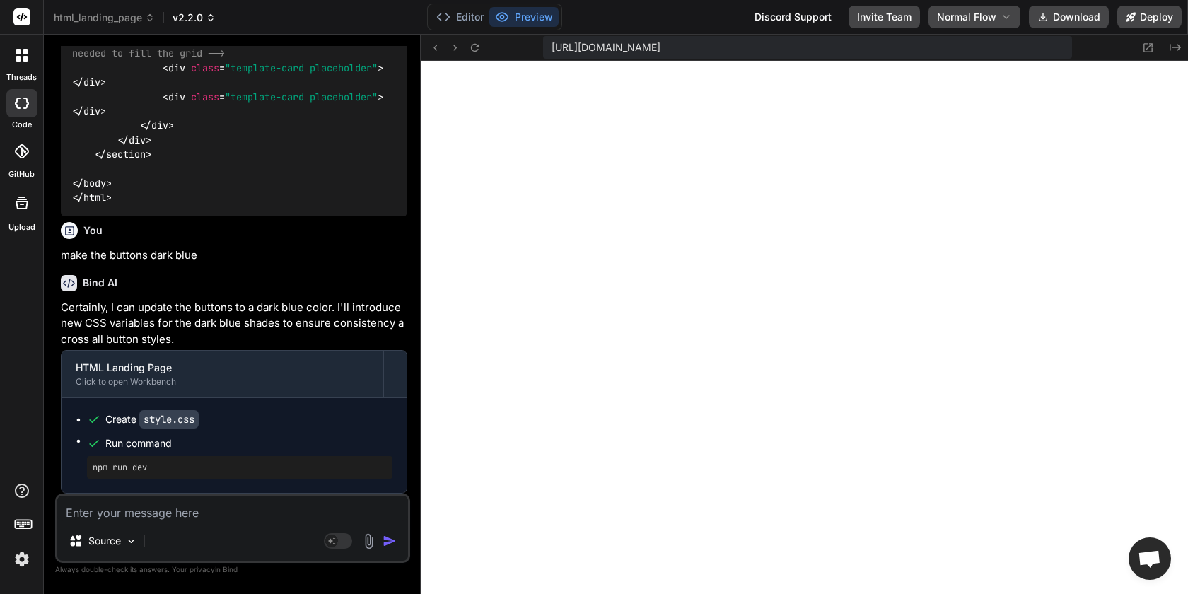
click at [206, 17] on icon at bounding box center [211, 18] width 10 height 10
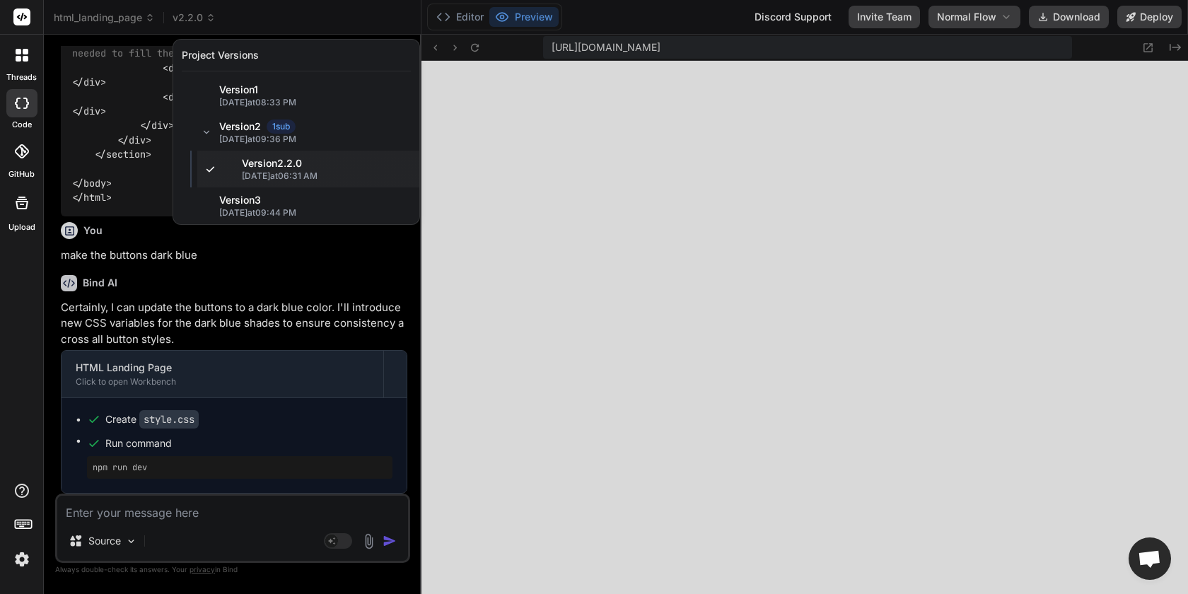
click at [653, 436] on div at bounding box center [594, 297] width 1188 height 594
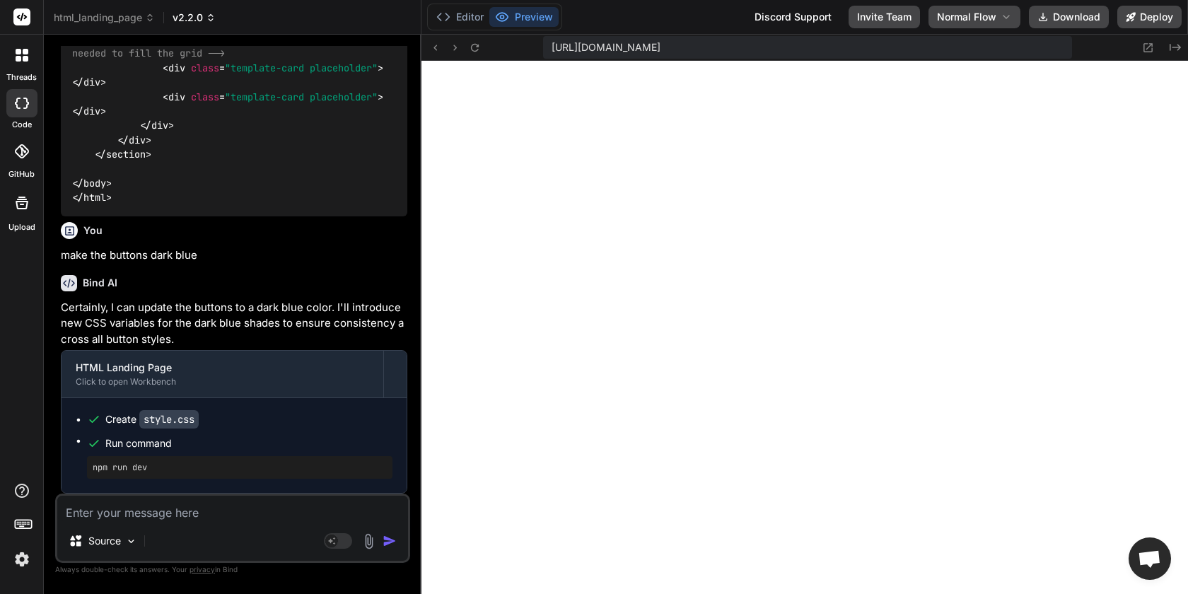
click at [201, 22] on span "v2.2.0" at bounding box center [194, 18] width 43 height 14
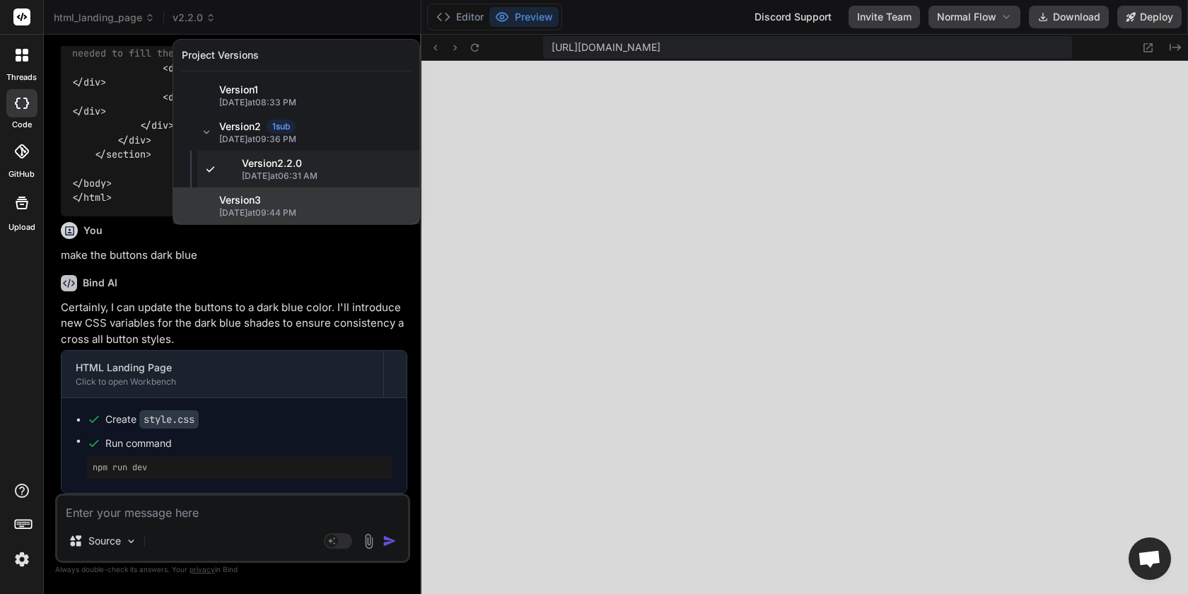
click at [256, 212] on span "[DATE] 09:44 PM" at bounding box center [315, 212] width 192 height 11
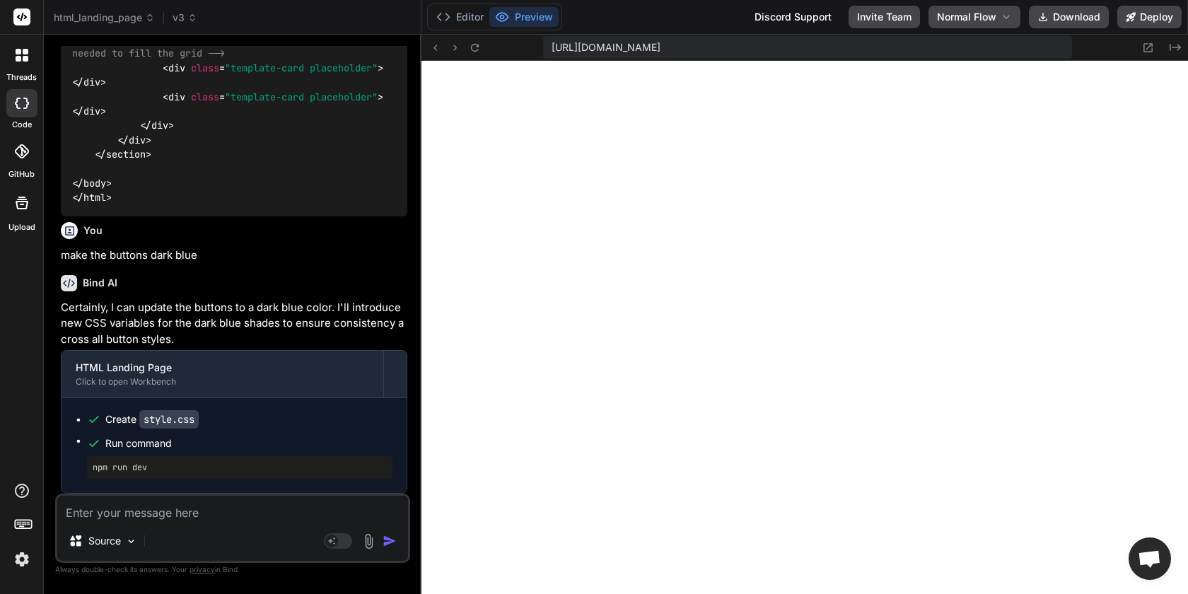
scroll to position [2445, 0]
click at [110, 518] on textarea at bounding box center [232, 508] width 351 height 25
type textarea "x"
type textarea "u"
type textarea "x"
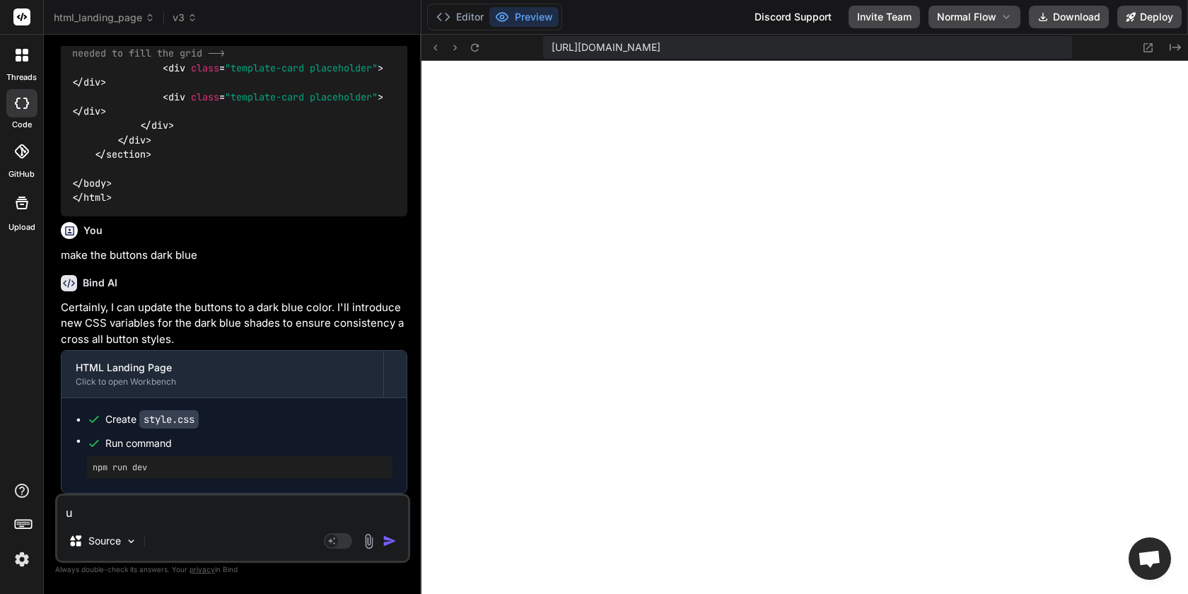
type textarea "up"
type textarea "x"
type textarea "upd"
type textarea "x"
type textarea "upda"
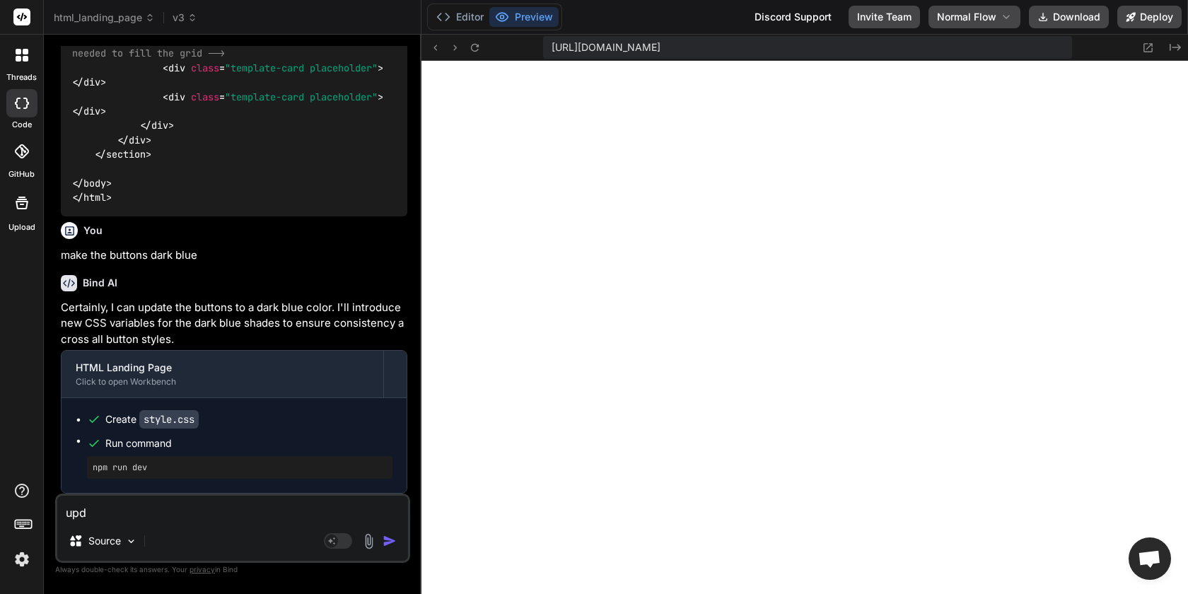
type textarea "x"
type textarea "updat"
type textarea "x"
type textarea "update"
type textarea "x"
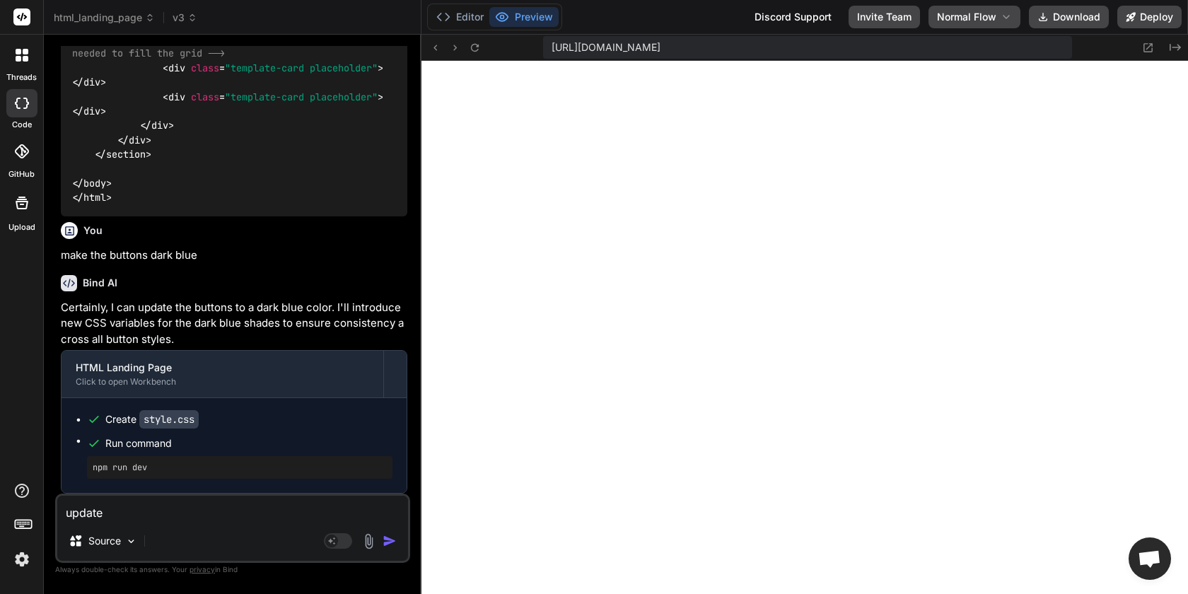
type textarea "update"
type textarea "x"
type textarea "update t"
type textarea "x"
type textarea "update th"
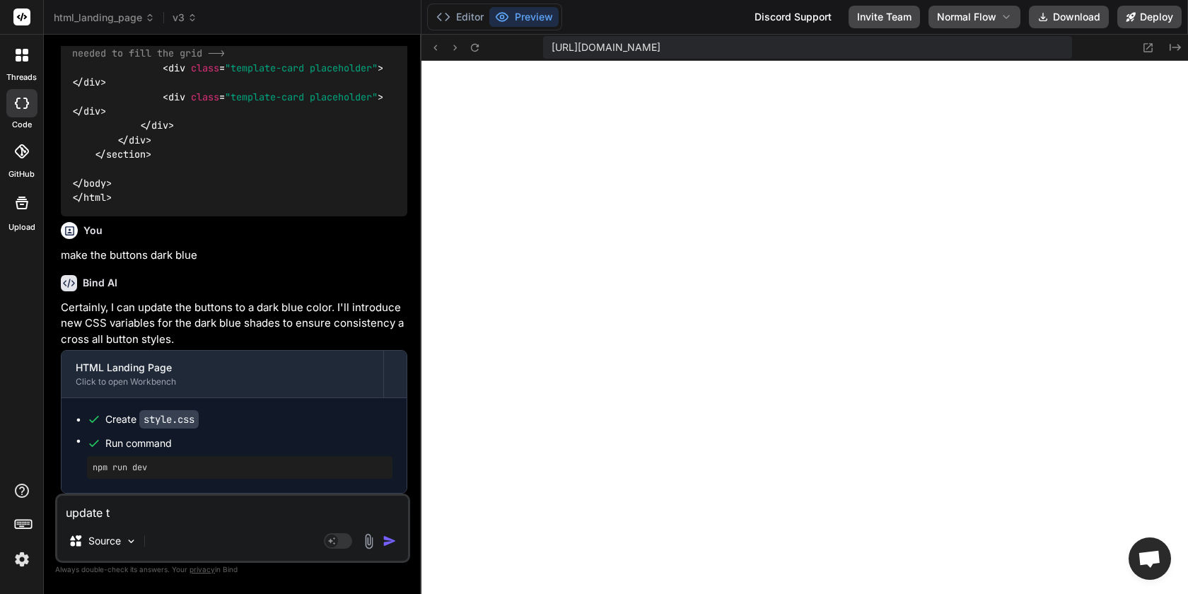
type textarea "x"
type textarea "update the"
type textarea "x"
type textarea "update the"
type textarea "x"
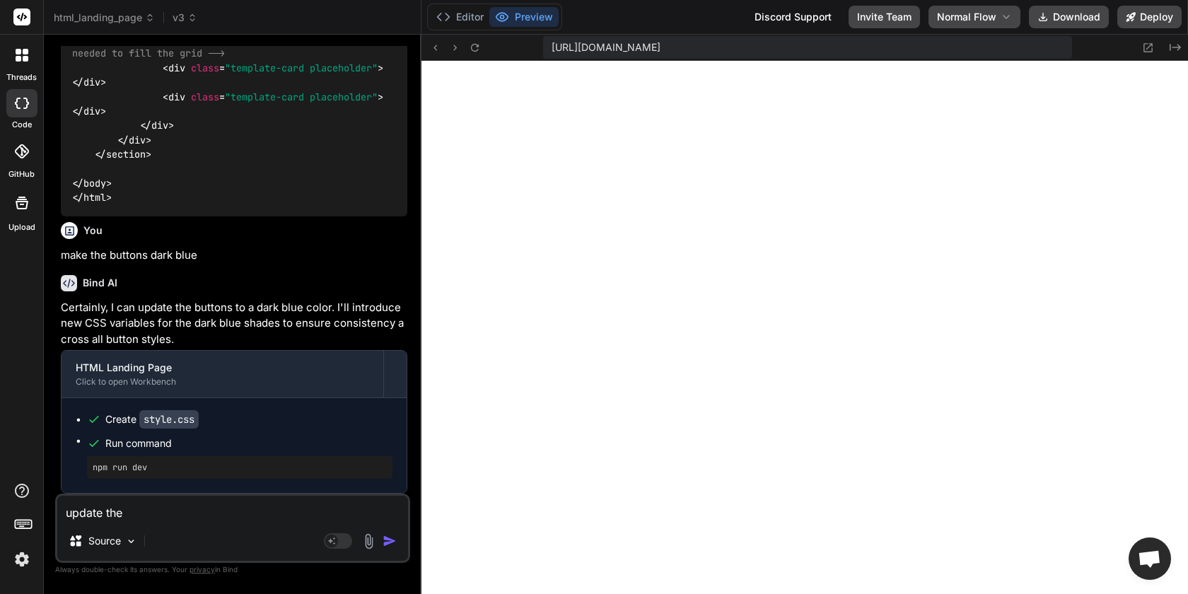
type textarea "update the t"
type textarea "x"
type textarea "update the te"
type textarea "x"
type textarea "update the tex"
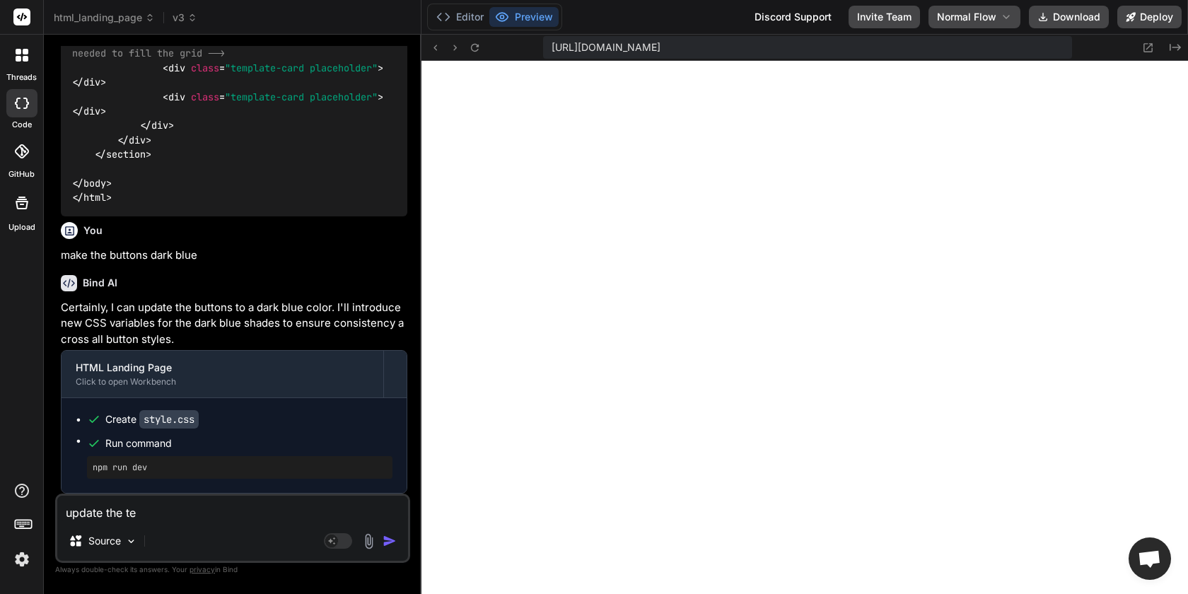
type textarea "x"
type textarea "update the text"
type textarea "x"
type textarea "update the text"
type textarea "x"
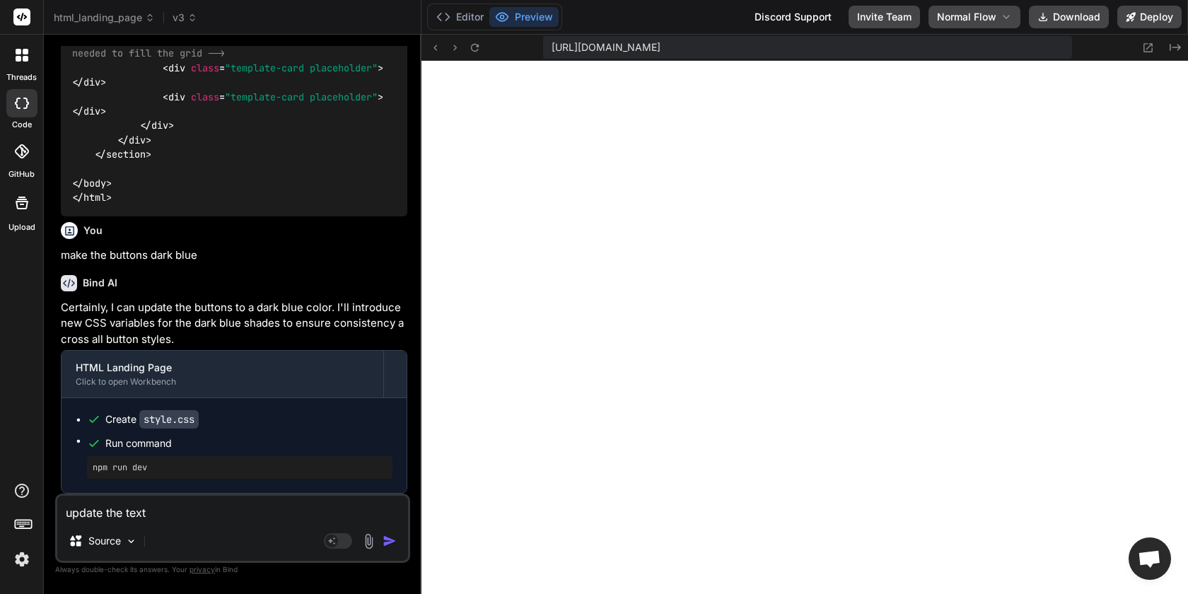
type textarea "update the text f"
type textarea "x"
type textarea "update the text fo"
type textarea "x"
type textarea "update the text for"
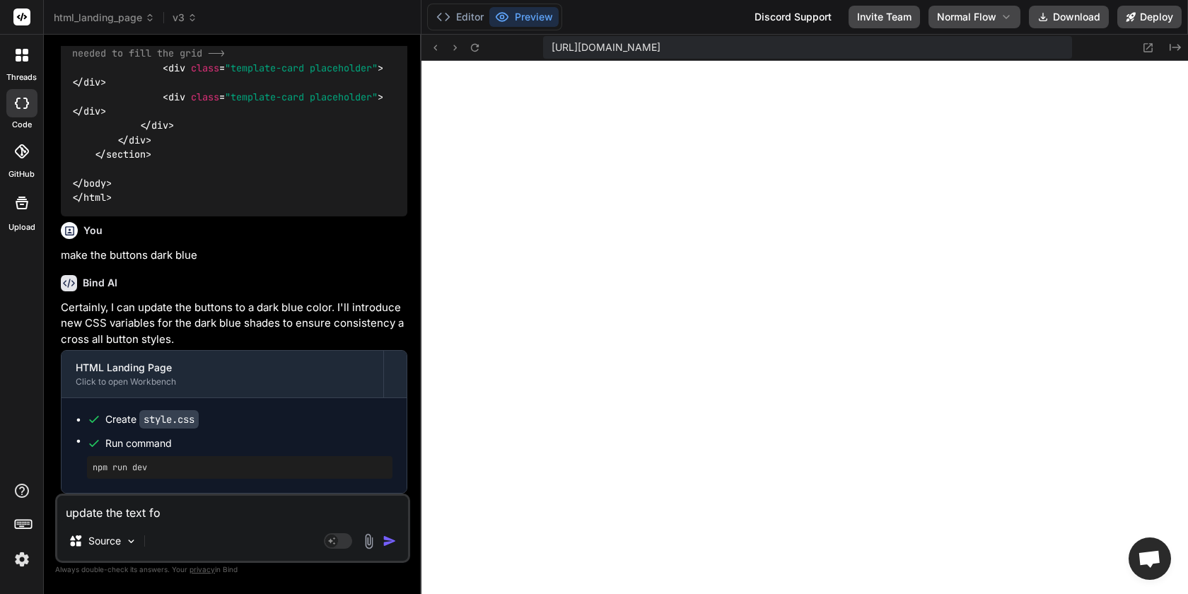
type textarea "x"
type textarea "update the text for"
type textarea "x"
type textarea "update the text for C"
type textarea "x"
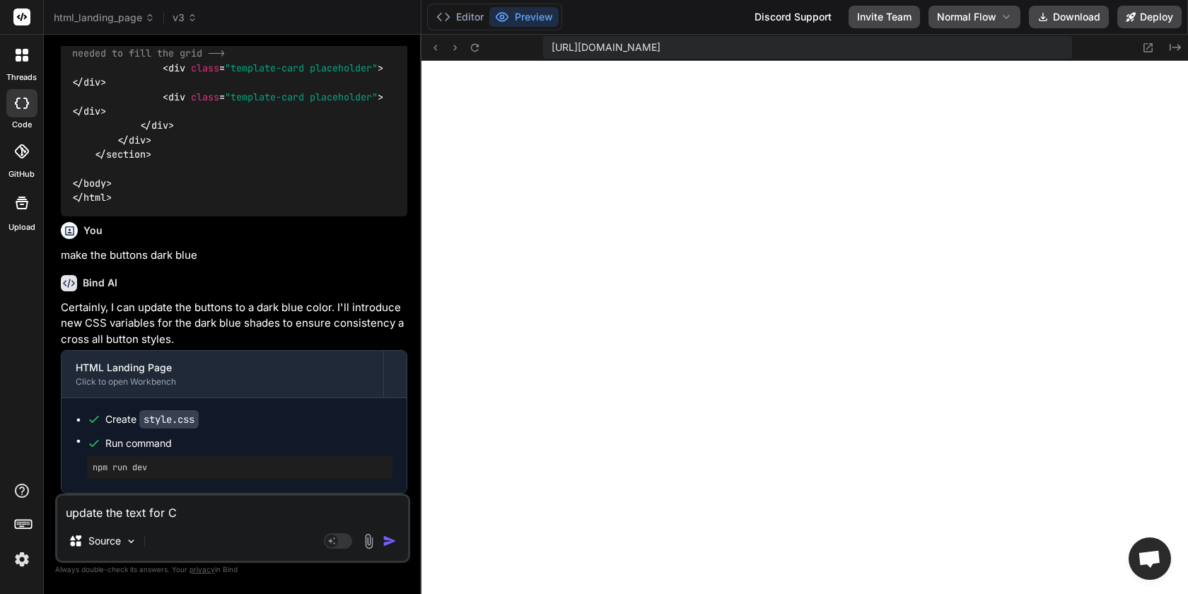
type textarea "update the text for CT"
type textarea "x"
type textarea "update the text for CTA"
type textarea "x"
type textarea "update the text for CTA"
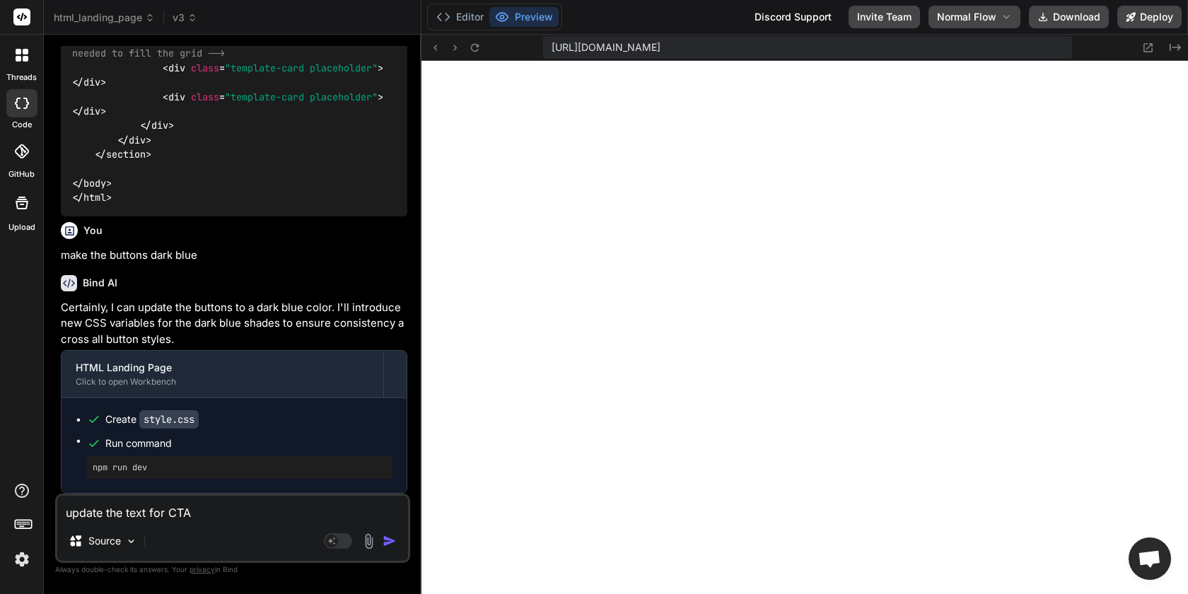
type textarea "x"
type textarea "update the text for CTA f"
type textarea "x"
type textarea "update the text for CTA fr"
type textarea "x"
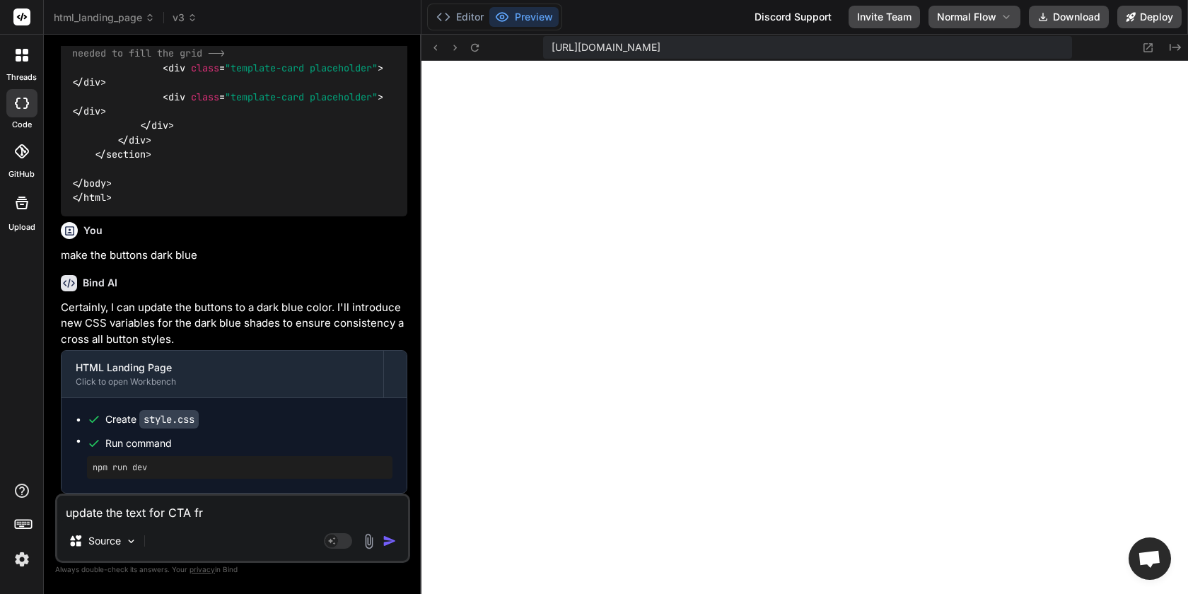
type textarea "update the text for CTA fro"
type textarea "x"
type textarea "update the text for CTA from"
type textarea "x"
type textarea "update the text for CTA from"
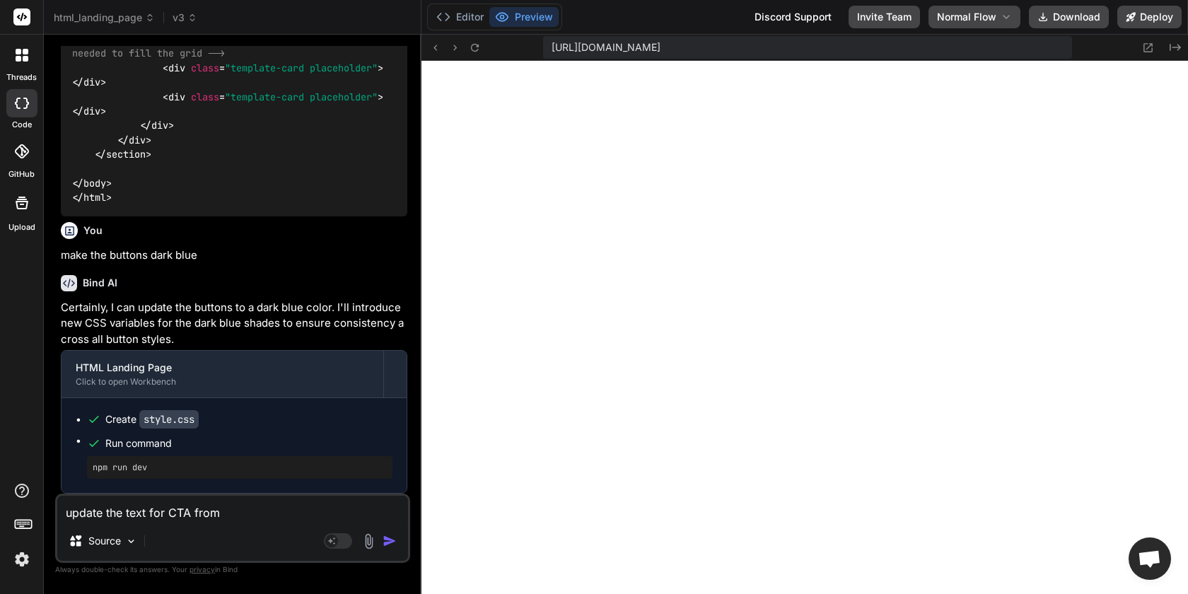
type textarea "x"
type textarea "update the text for CTA from ""
type textarea "x"
type textarea "update the text for CTA from "S"
type textarea "x"
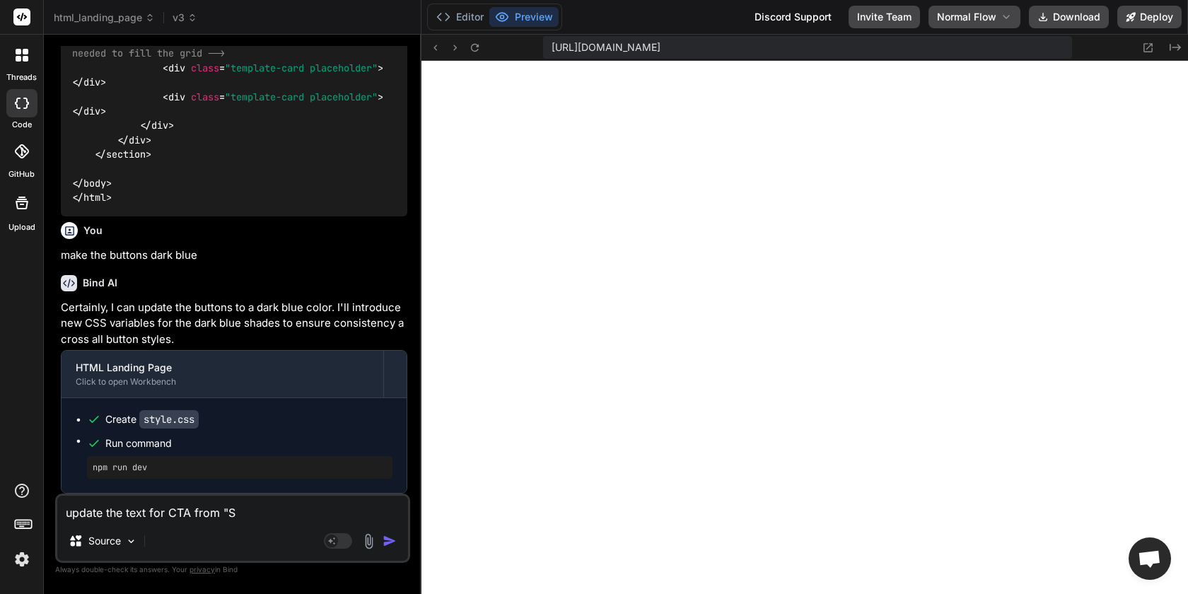
type textarea "update the text for CTA from "Si"
type textarea "x"
type textarea "update the text for CTA from "Sig"
type textarea "x"
type textarea "update the text for CTA from "Sigh"
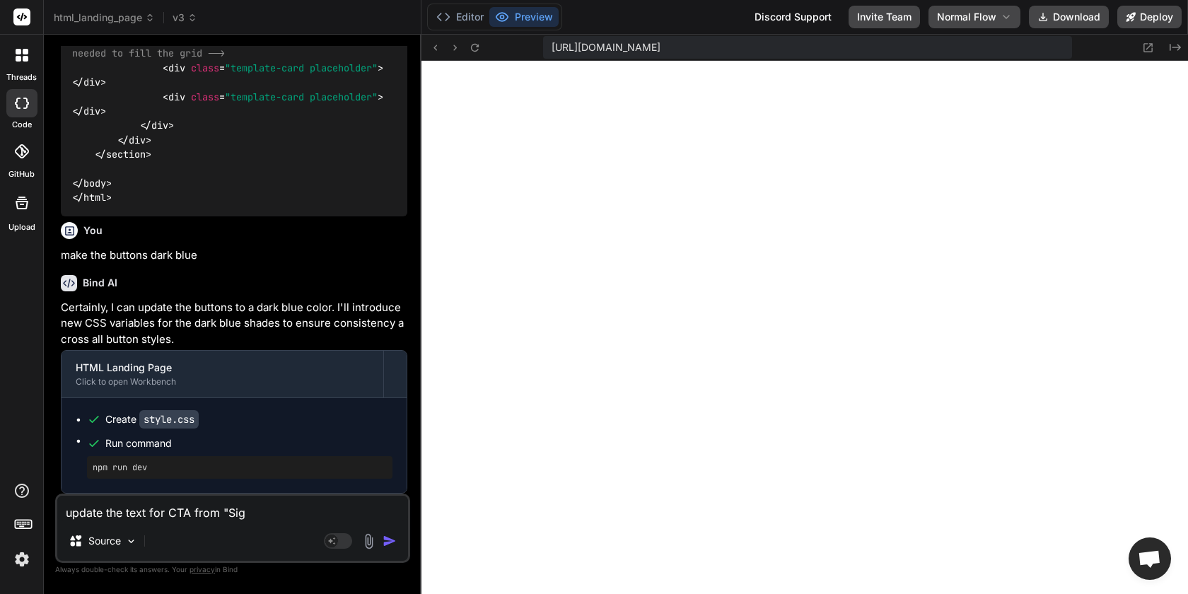
type textarea "x"
type textarea "update the text for CTA from "Sig"
type textarea "x"
type textarea "update the text for CTA from "Sign"
type textarea "x"
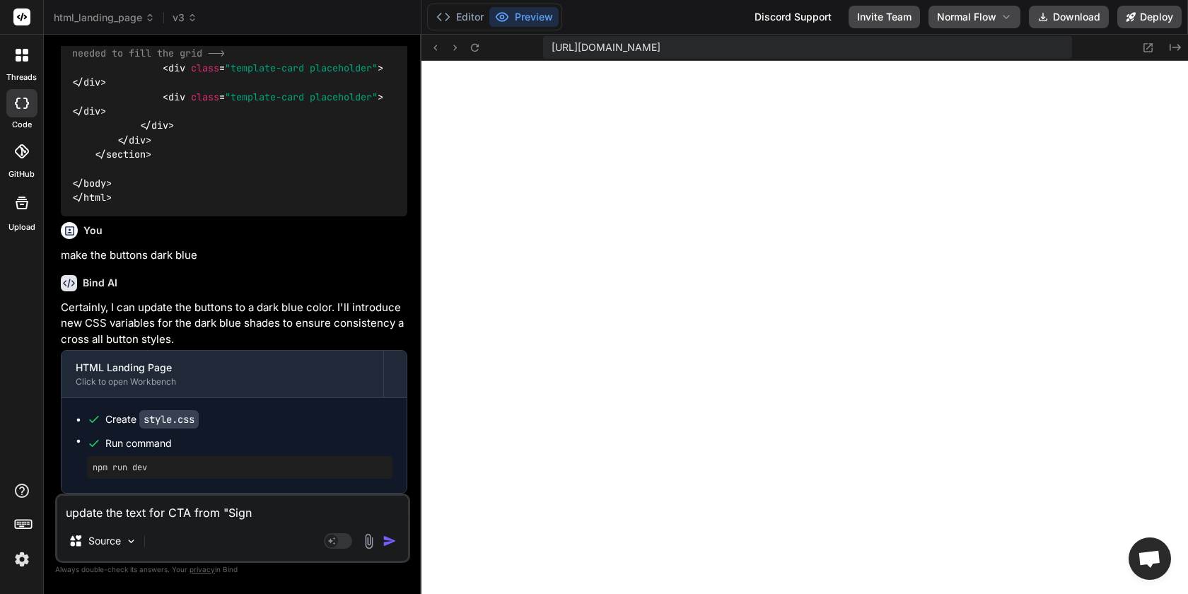
type textarea "update the text for CTA from "Sign"
type textarea "x"
type textarea "update the text for CTA from "Sign u"
type textarea "x"
type textarea "update the text for CTA from "Sign up"
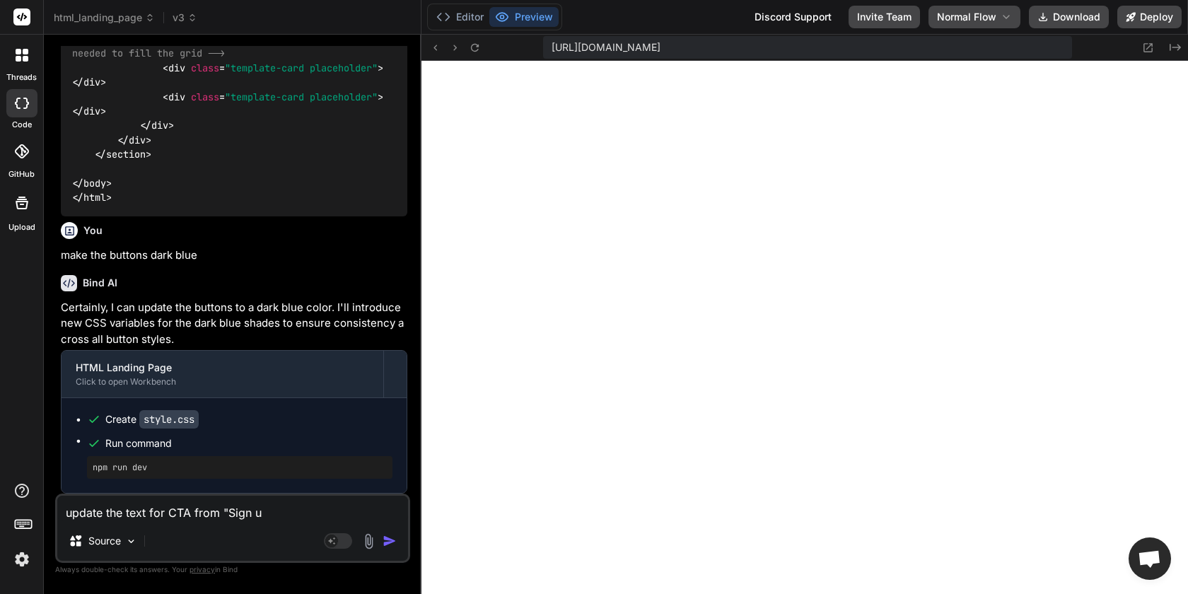
type textarea "x"
type textarea "update the text for CTA from "Sign up"
type textarea "x"
type textarea "update the text for CTA from "Sign up f"
type textarea "x"
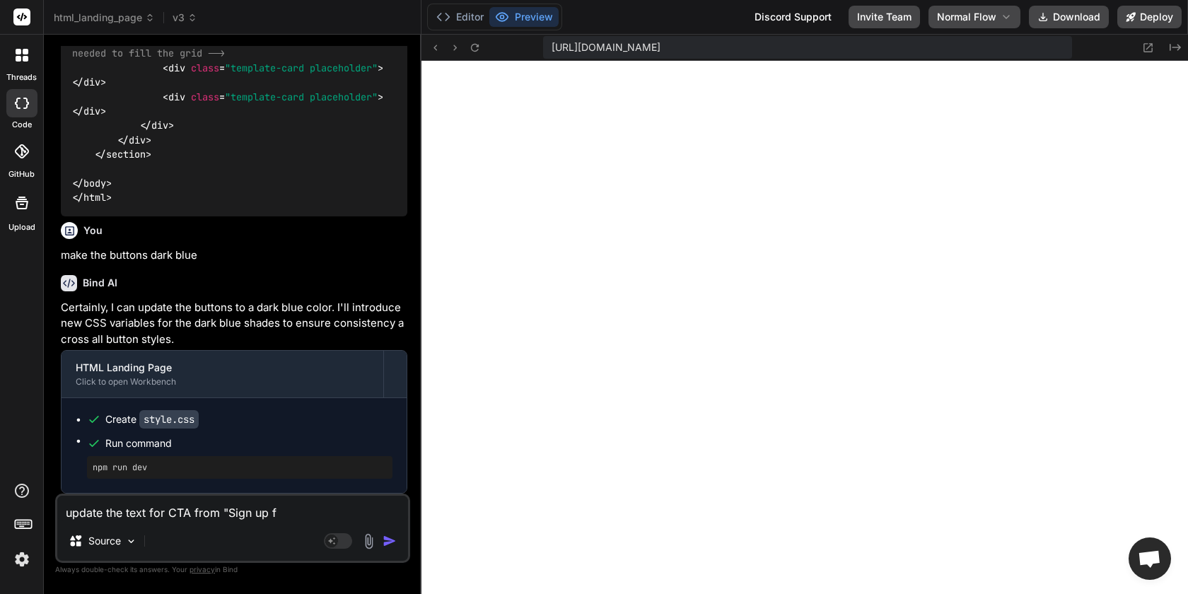
type textarea "update the text for CTA from "Sign up fr"
type textarea "x"
type textarea "update the text for CTA from "Sign up fre"
type textarea "x"
type textarea "update the text for CTA from "Sign up free"
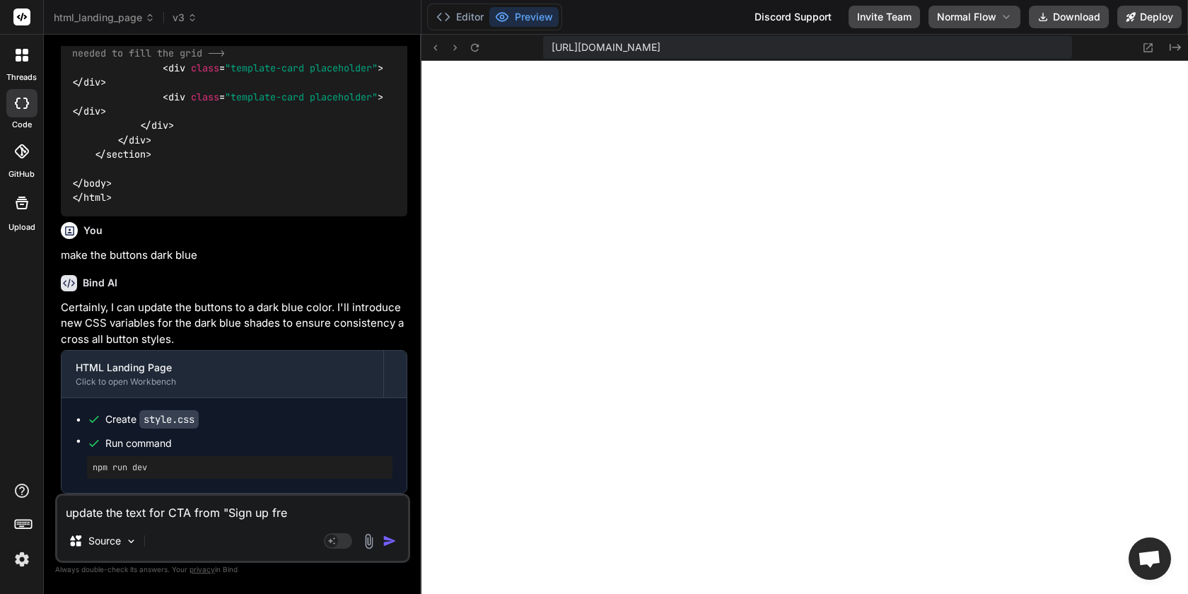
type textarea "x"
type textarea "update the text for CTA from "Sign up free""
type textarea "x"
type textarea "update the text for CTA from "Sign up free""
type textarea "x"
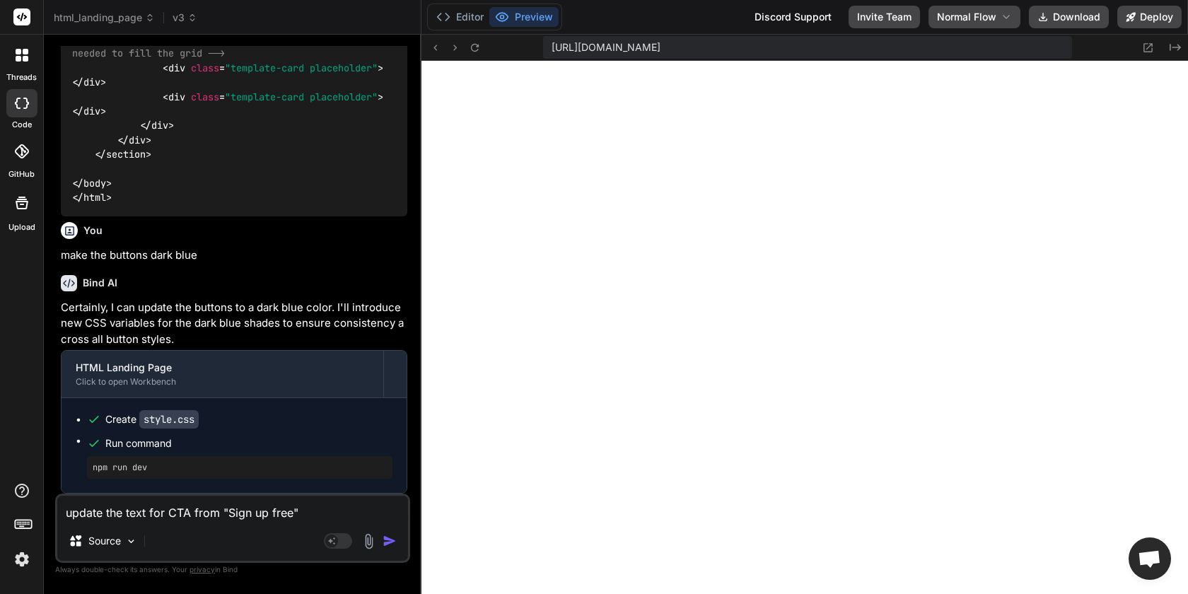
type textarea "update the text for CTA from "Sign up free" t"
type textarea "x"
type textarea "update the text for CTA from "Sign up free" to"
type textarea "x"
type textarea "update the text for CTA from "Sign up free" to"
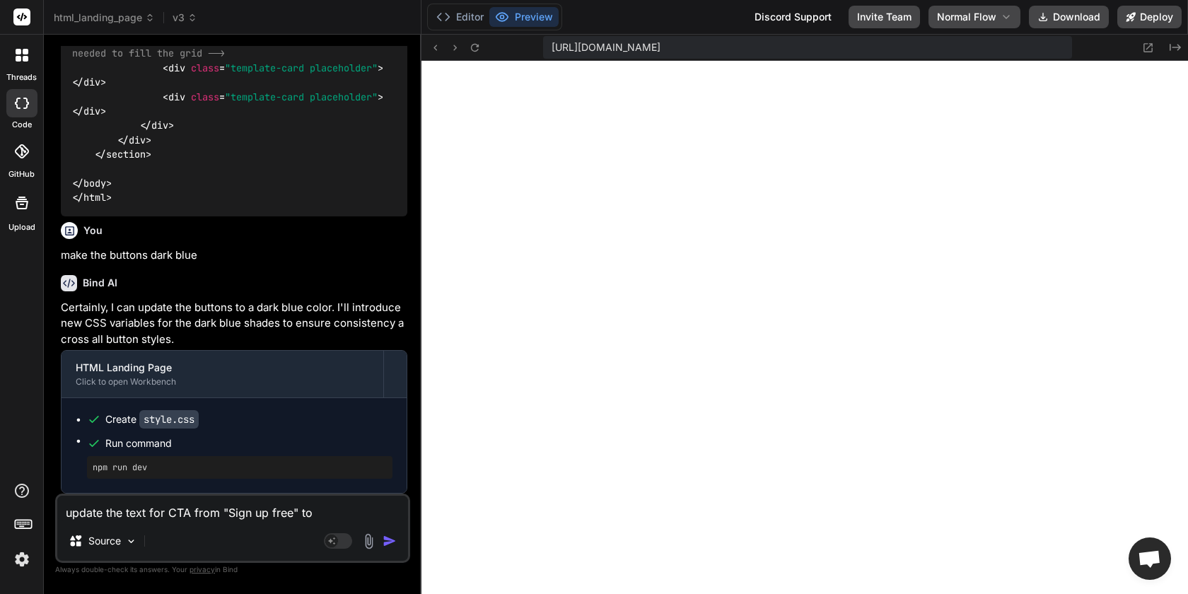
type textarea "x"
type textarea "update the text for CTA from "Sign up free" to ""
type textarea "x"
type textarea "update the text for CTA from "Sign up free" to "G"
type textarea "x"
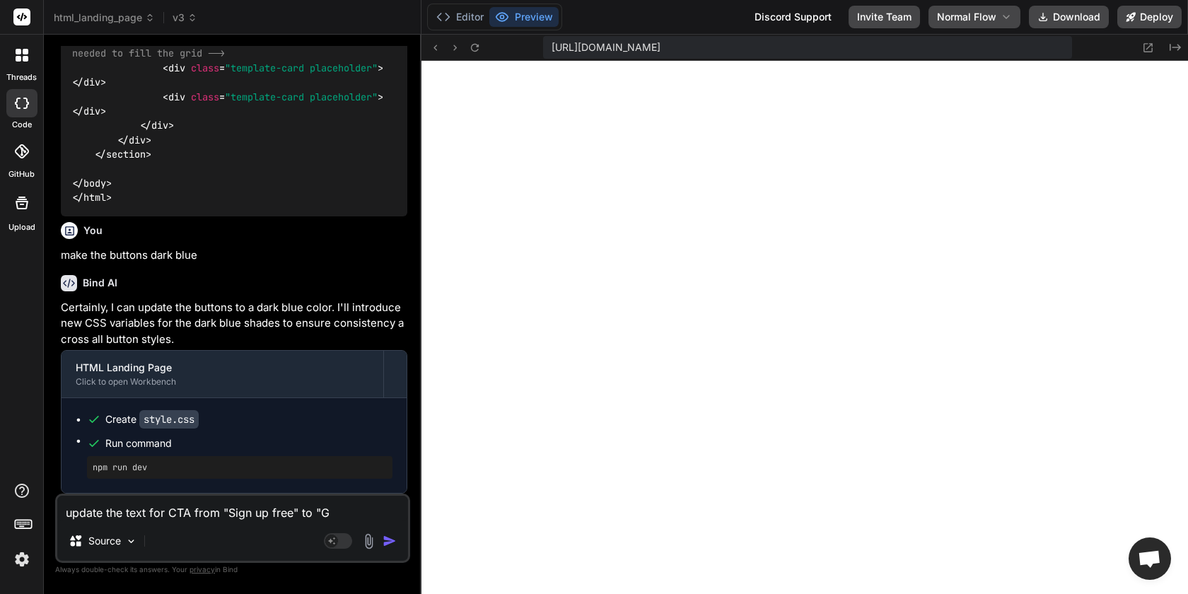
type textarea "update the text for CTA from "Sign up free" to "Ge"
type textarea "x"
type textarea "update the text for CTA from "Sign up free" to "Get"
type textarea "x"
type textarea "update the text for CTA from "Sign up free" to "Get"
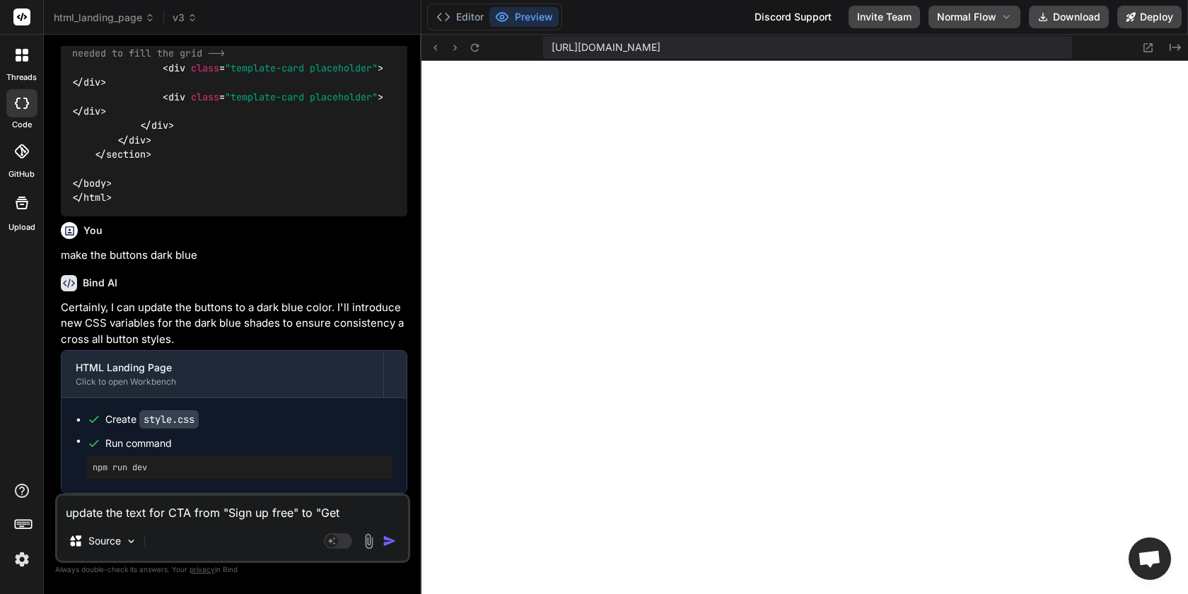
type textarea "x"
type textarea "update the text for CTA from "Sign up free" to "Get S"
type textarea "x"
type textarea "update the text for CTA from "Sign up free" to "Get St"
type textarea "x"
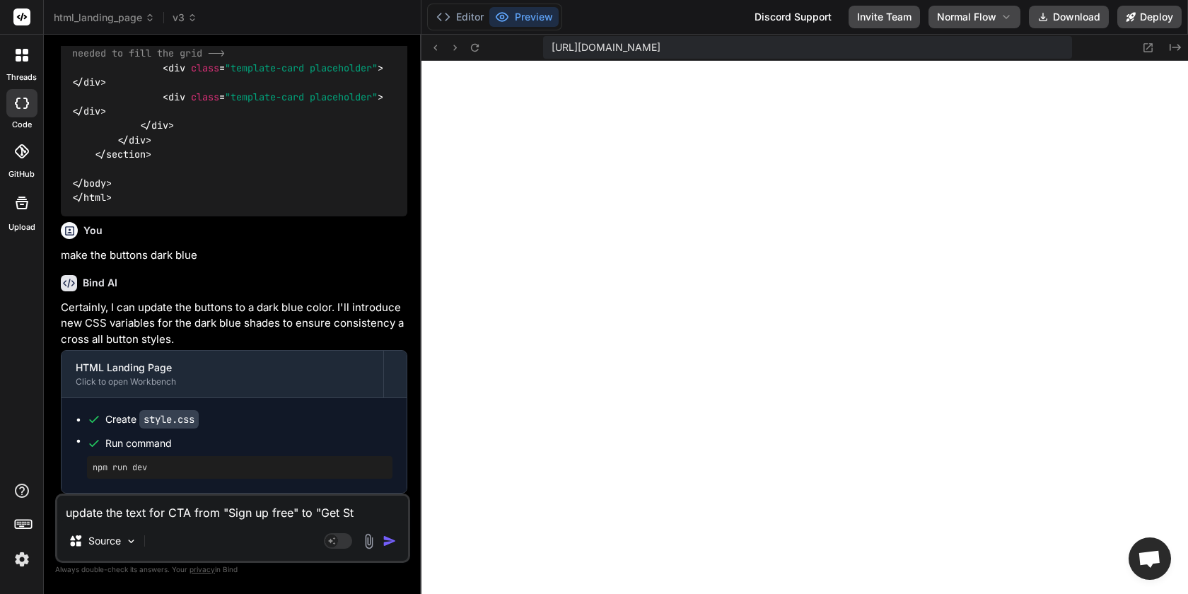
type textarea "update the text for CTA from "Sign up free" to "Get Sta"
type textarea "x"
type textarea "update the text for CTA from "Sign up free" to "Get Star"
type textarea "x"
type textarea "update the text for CTA from "Sign up free" to "Get Start"
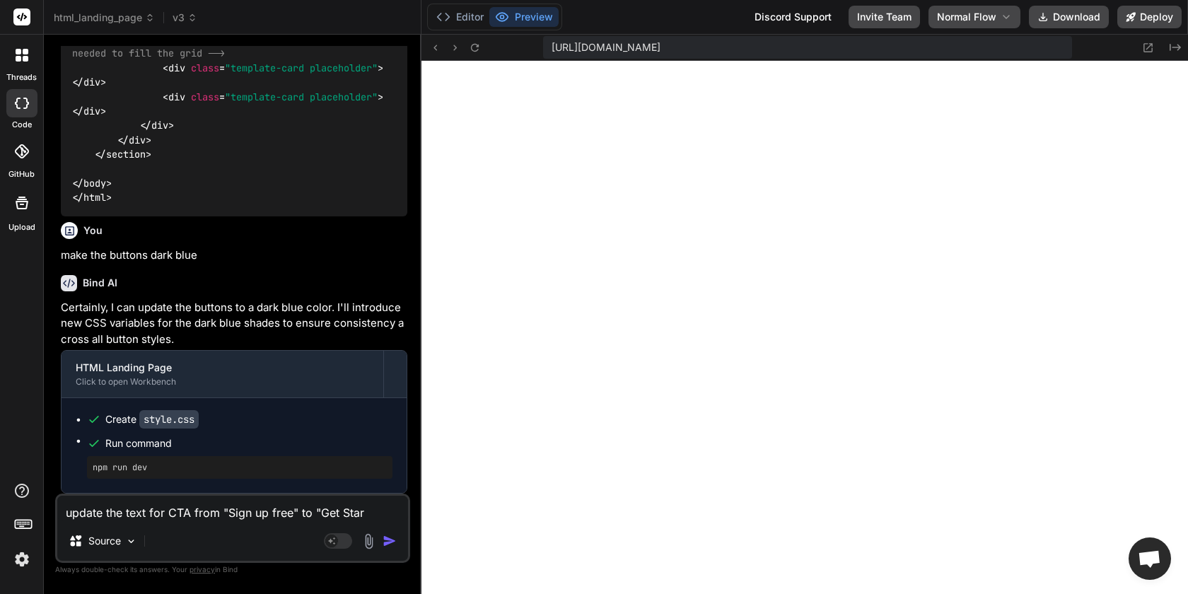
type textarea "x"
type textarea "update the text for CTA from "Sign up free" to "Get Starte"
type textarea "x"
type textarea "update the text for CTA from "Sign up free" to "Get Started"
type textarea "x"
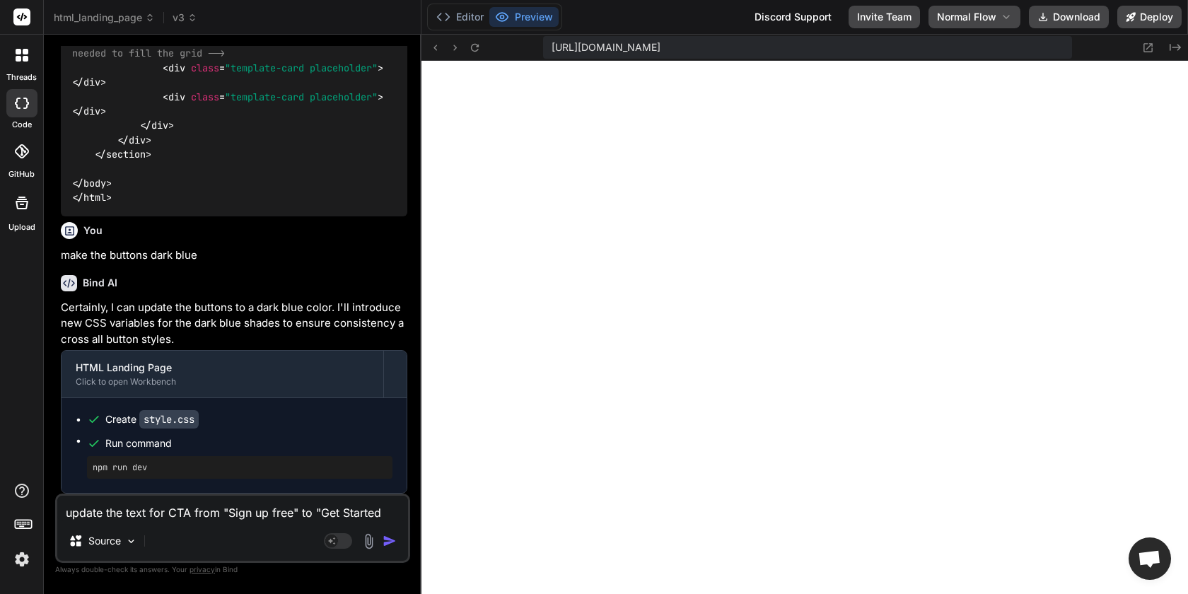
type textarea "update the text for CTA from "Sign up free" to "Get Started""
type textarea "x"
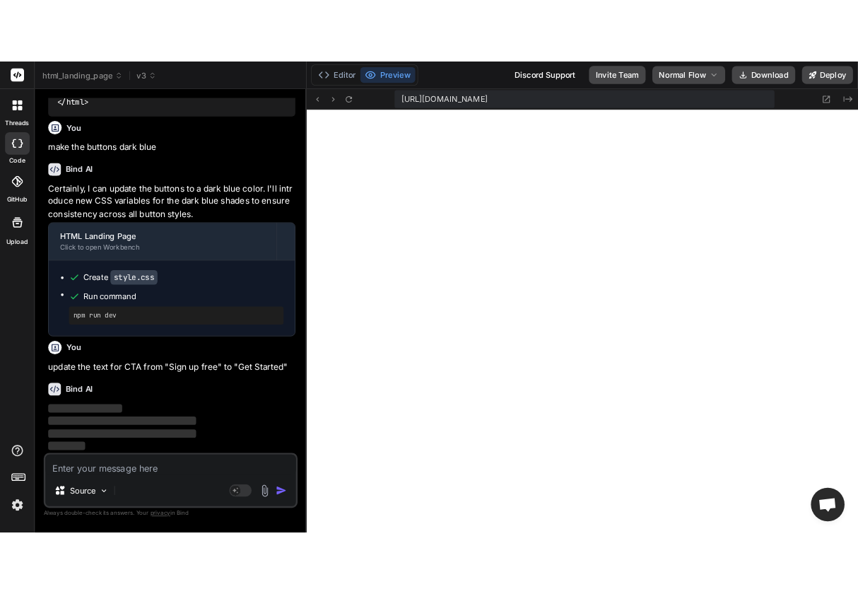
scroll to position [2781, 0]
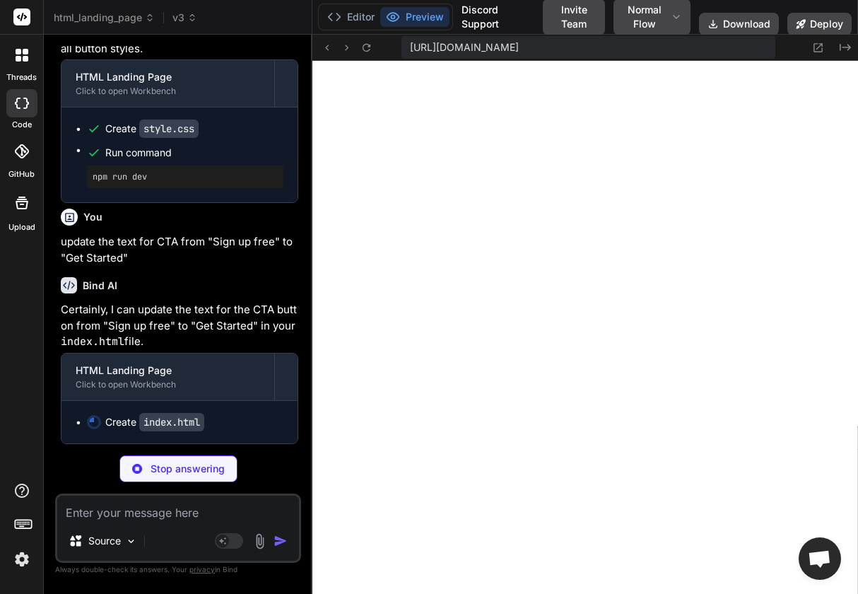
type textarea "x"
type textarea "</html>"
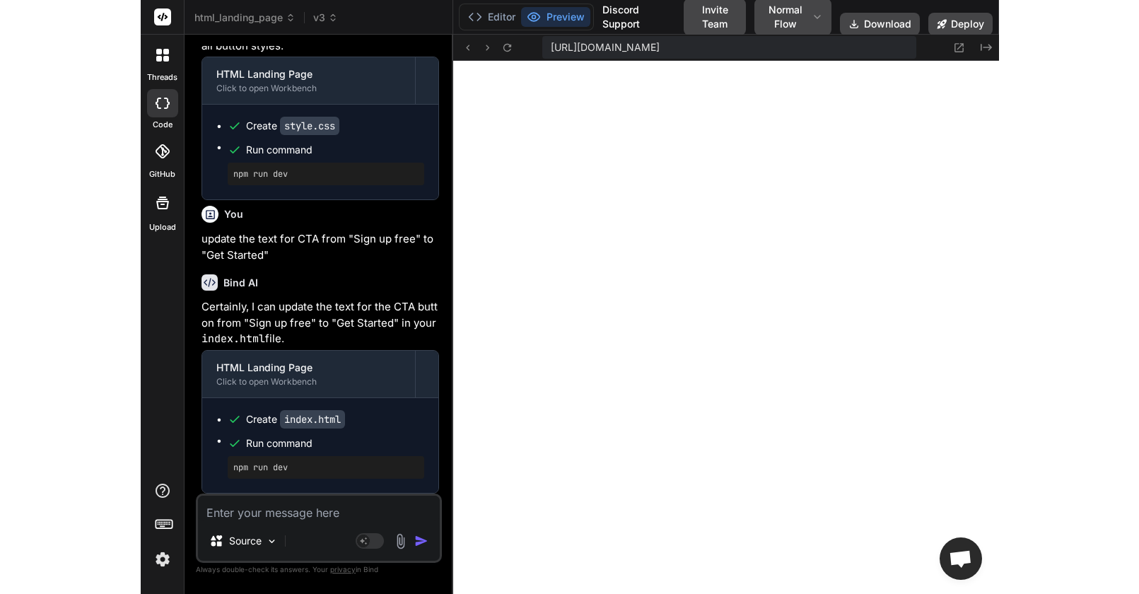
scroll to position [3439, 0]
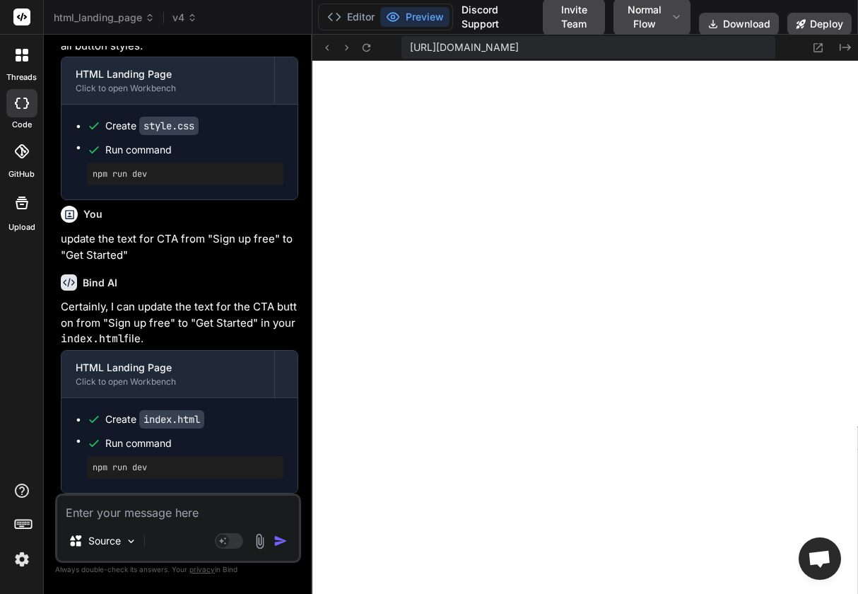
type textarea "x"
type textarea "<a href="#">Terms of Service</a> </div> </div> </footer> <script src="script.js…"
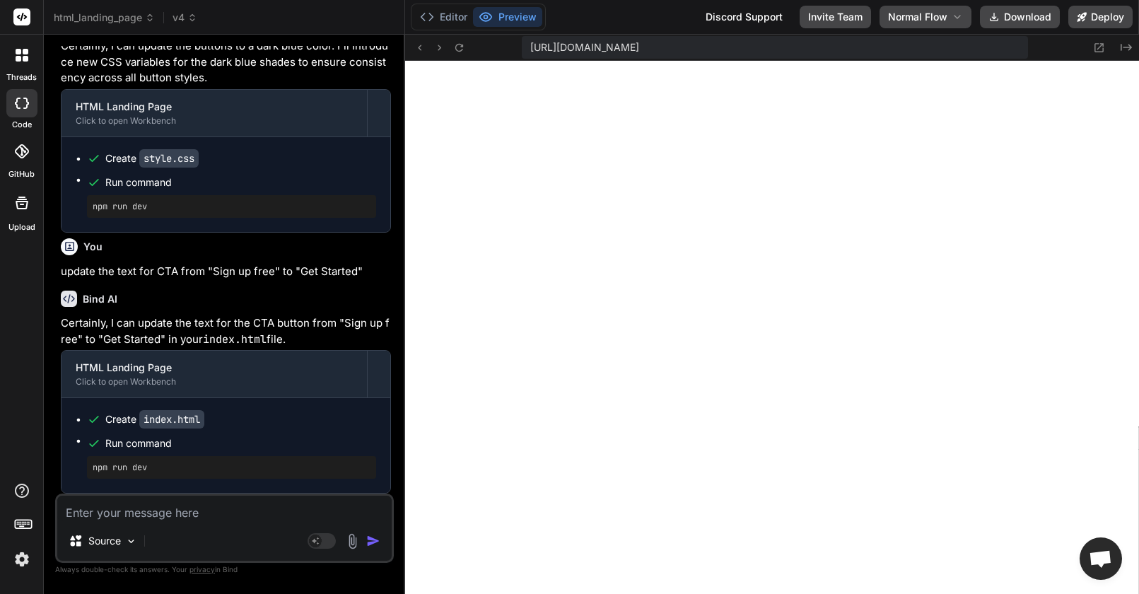
scroll to position [26493, 0]
type textarea "x"
type textarea "</body> </html>"
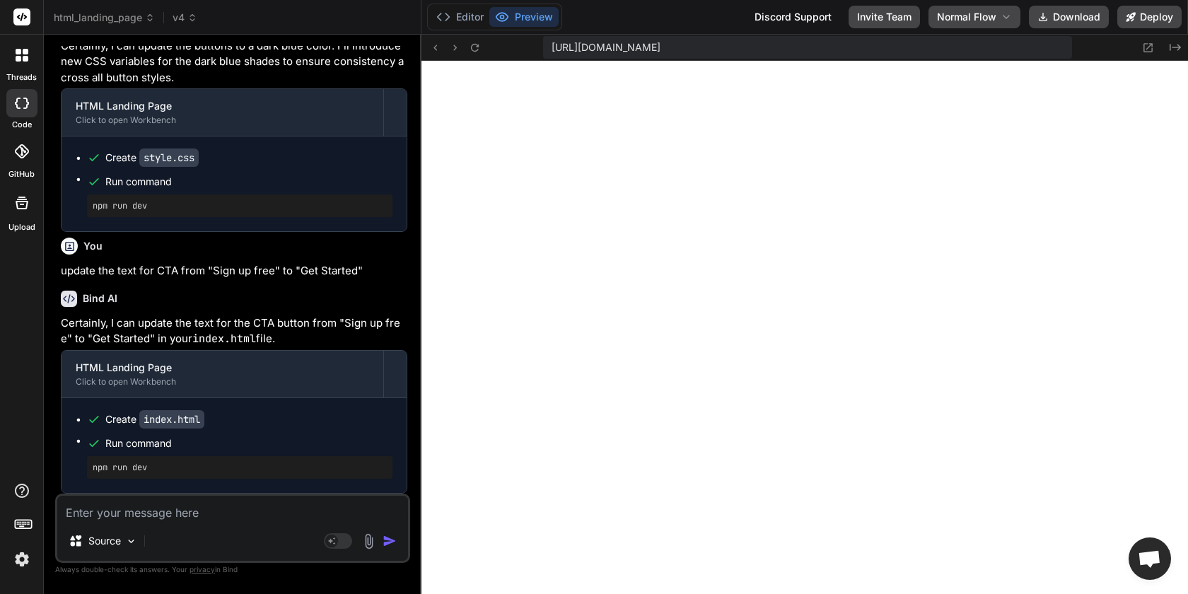
scroll to position [26030, 0]
click at [182, 20] on span "v4" at bounding box center [185, 18] width 25 height 14
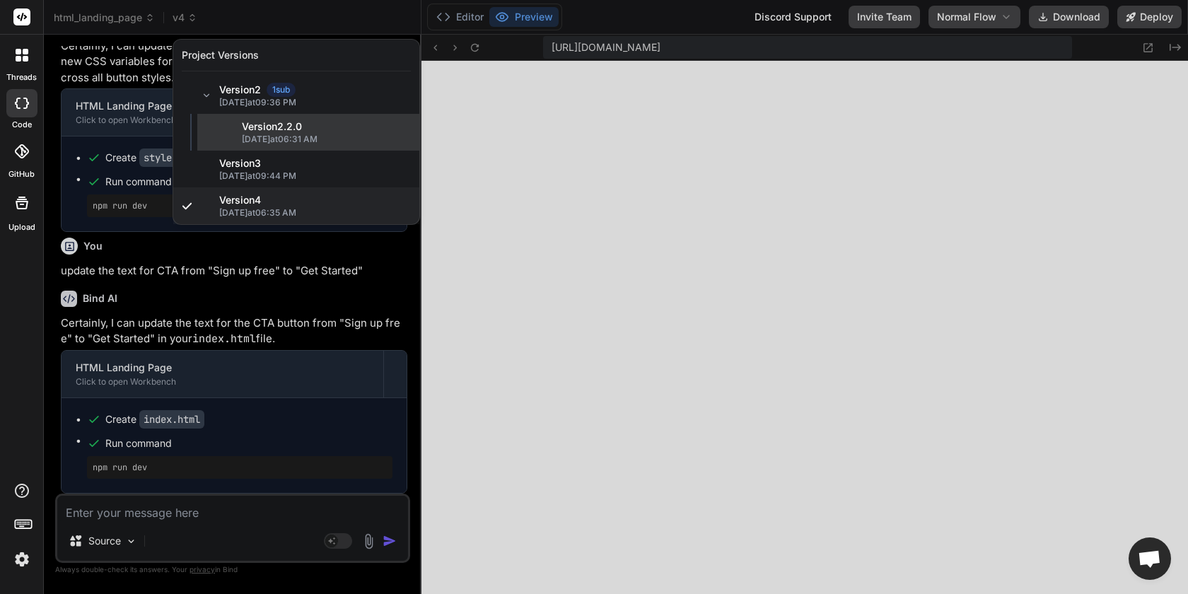
click at [312, 143] on span "[DATE] 06:31 AM" at bounding box center [326, 139] width 169 height 11
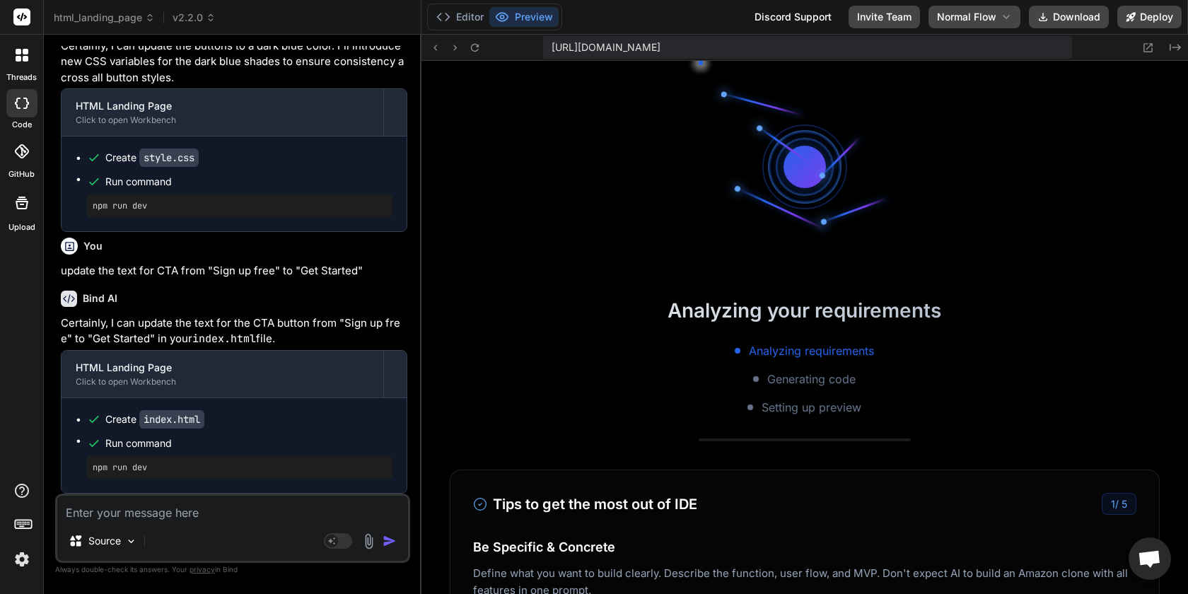
scroll to position [3694, 0]
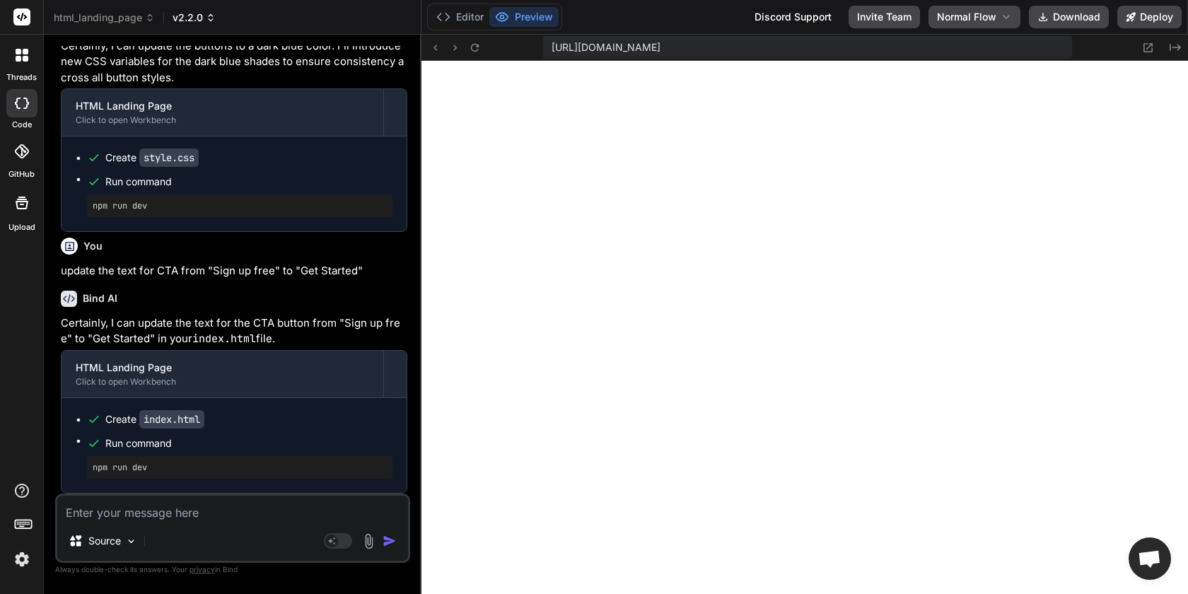
click at [198, 15] on span "v2.2.0" at bounding box center [194, 18] width 43 height 14
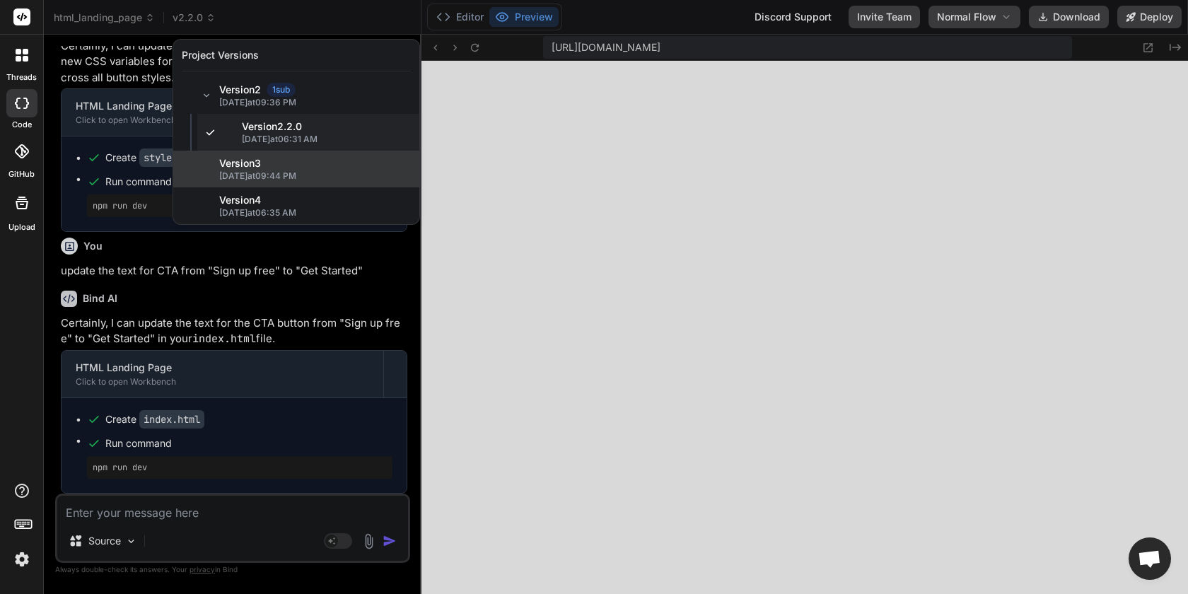
click at [250, 177] on span "[DATE] 09:44 PM" at bounding box center [315, 175] width 192 height 11
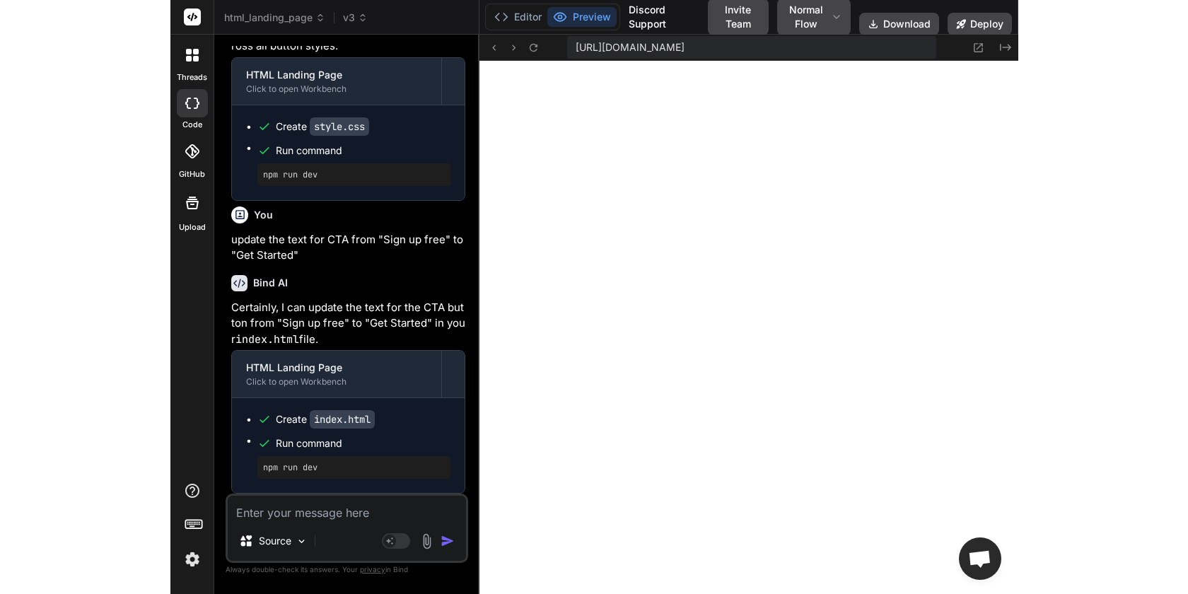
scroll to position [4997, 0]
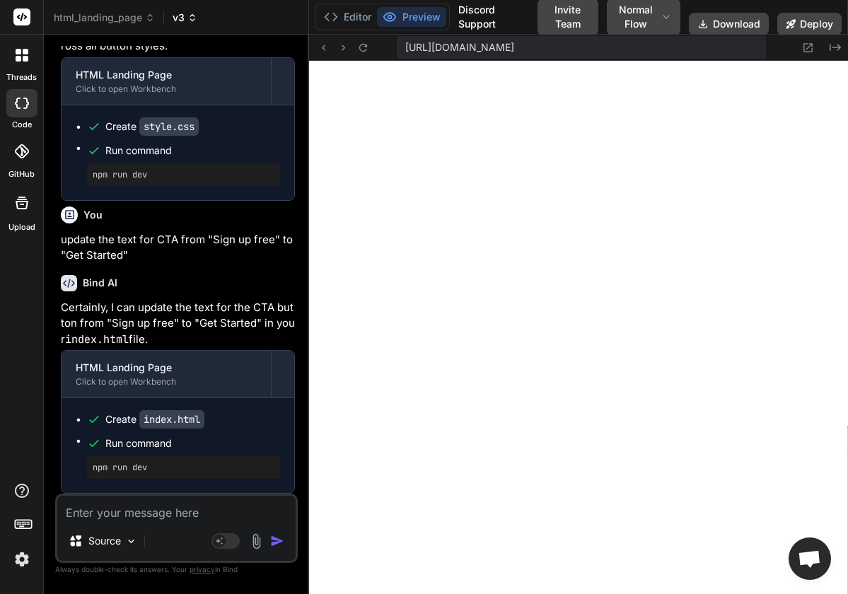
click at [188, 22] on span "v3" at bounding box center [185, 18] width 25 height 14
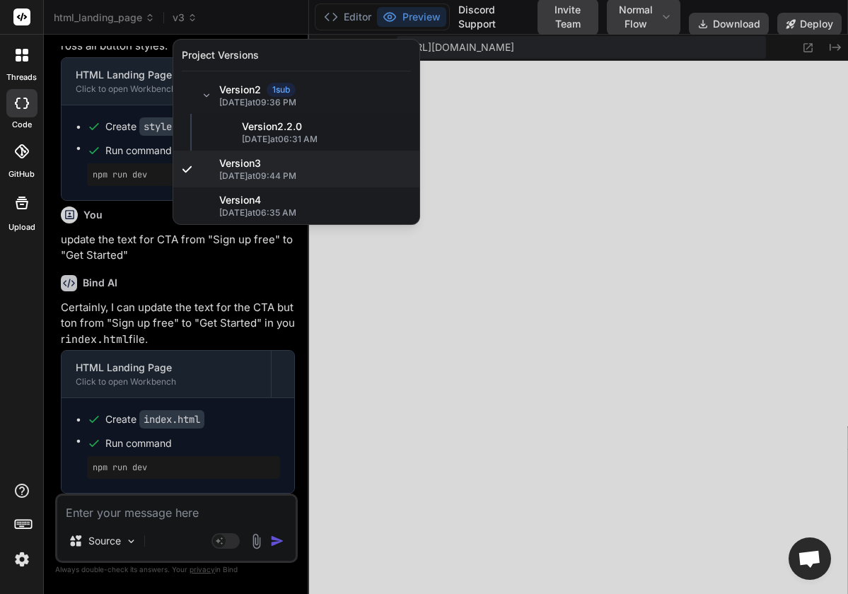
click at [154, 351] on div at bounding box center [424, 297] width 848 height 594
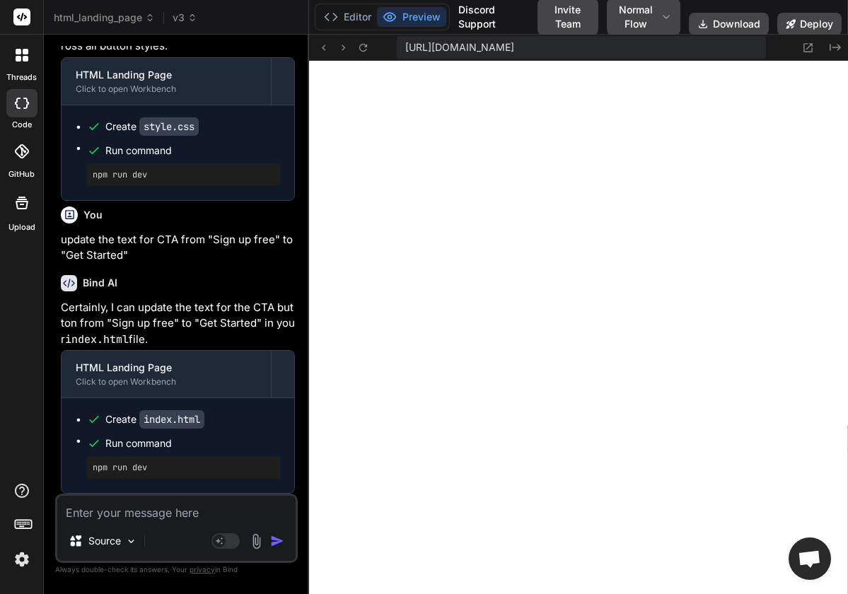
type textarea "x"
type textarea "</html>"
type textarea "x"
type textarea "</body> </html>"
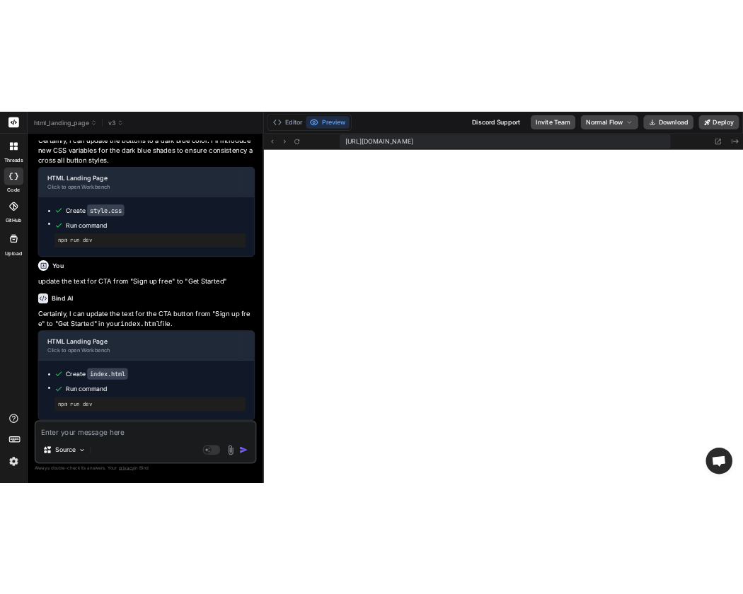
scroll to position [4379, 0]
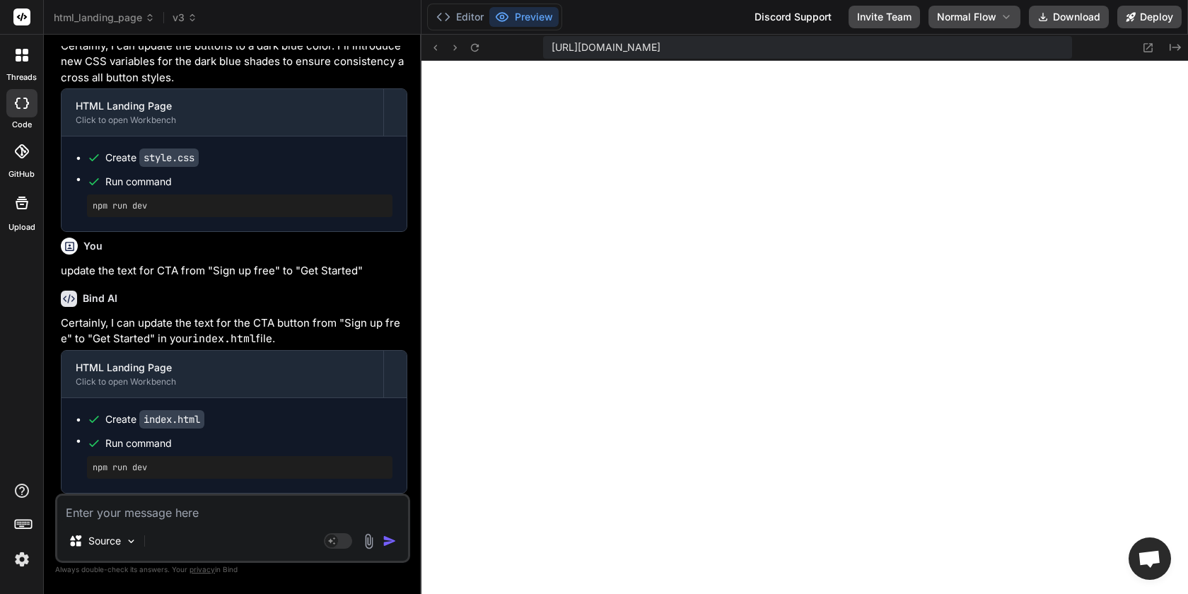
type textarea "x"
type textarea "</html>"
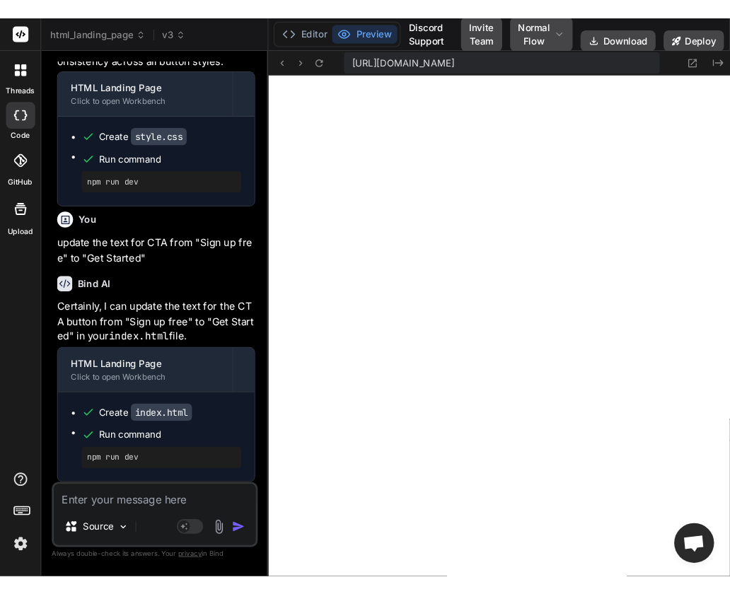
scroll to position [38683, 0]
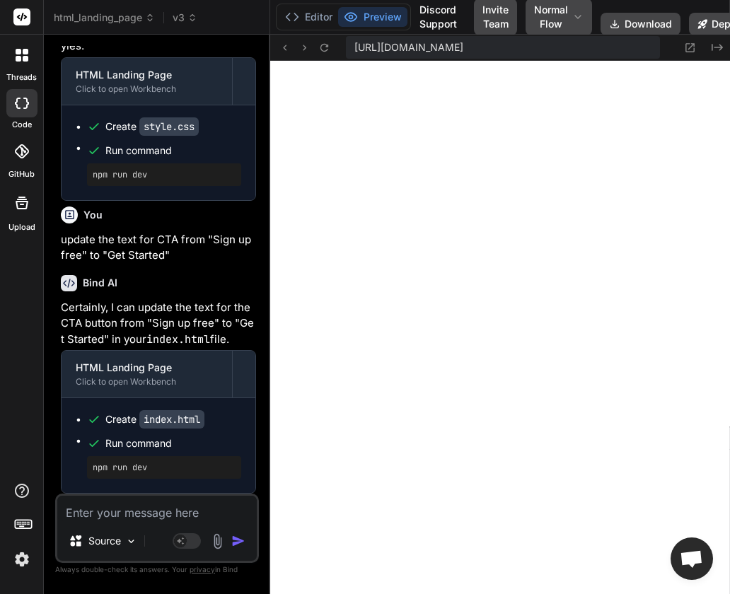
click at [23, 561] on img at bounding box center [22, 559] width 24 height 24
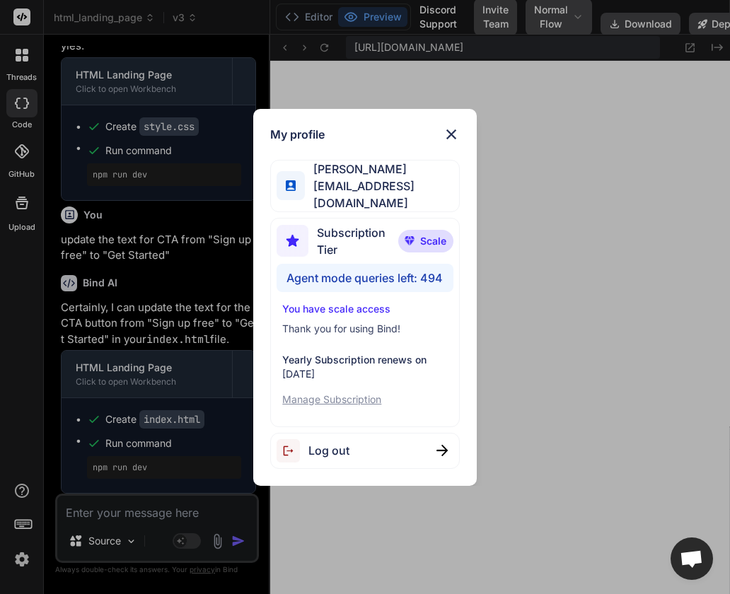
click at [290, 441] on img at bounding box center [292, 450] width 32 height 23
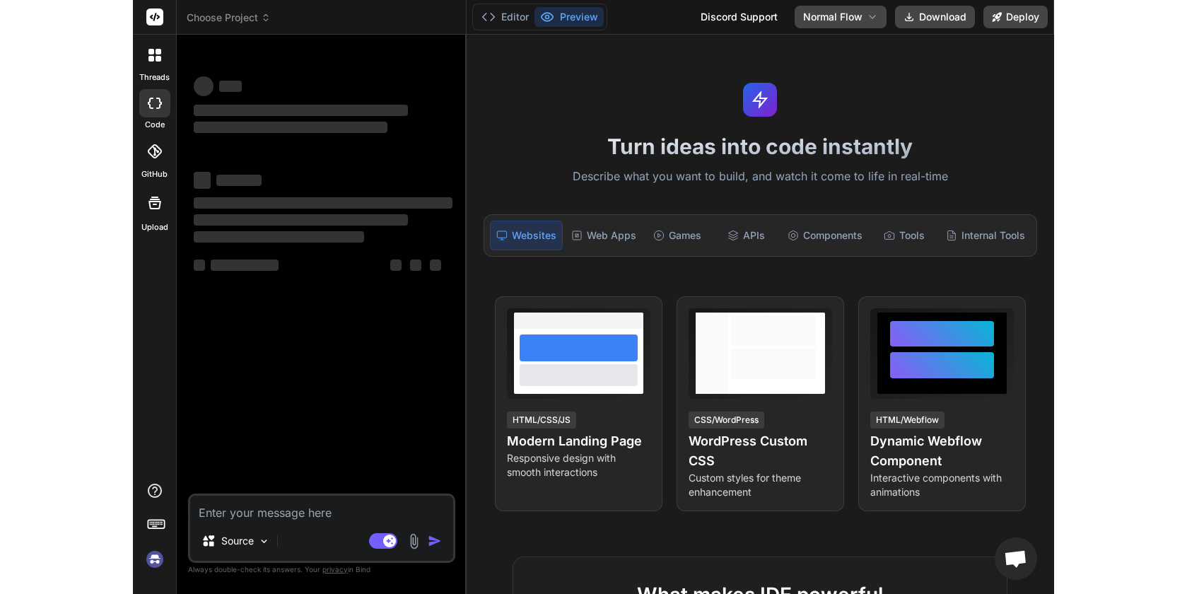
scroll to position [4447, 0]
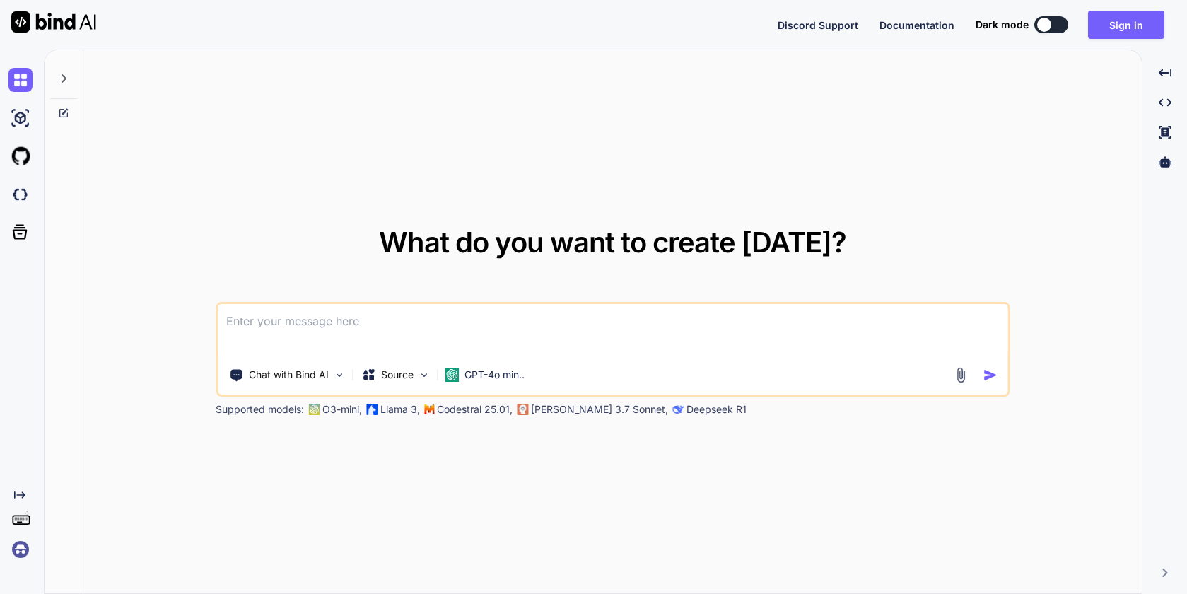
click at [1052, 29] on button at bounding box center [1052, 24] width 34 height 17
type textarea "x"
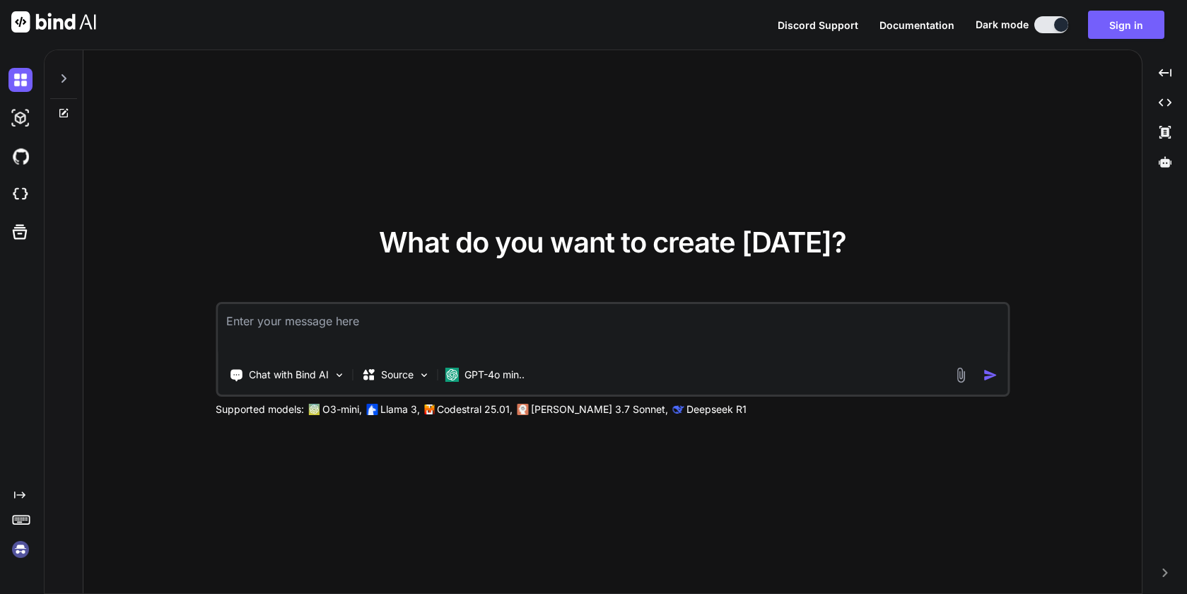
click at [9, 559] on img at bounding box center [20, 549] width 24 height 24
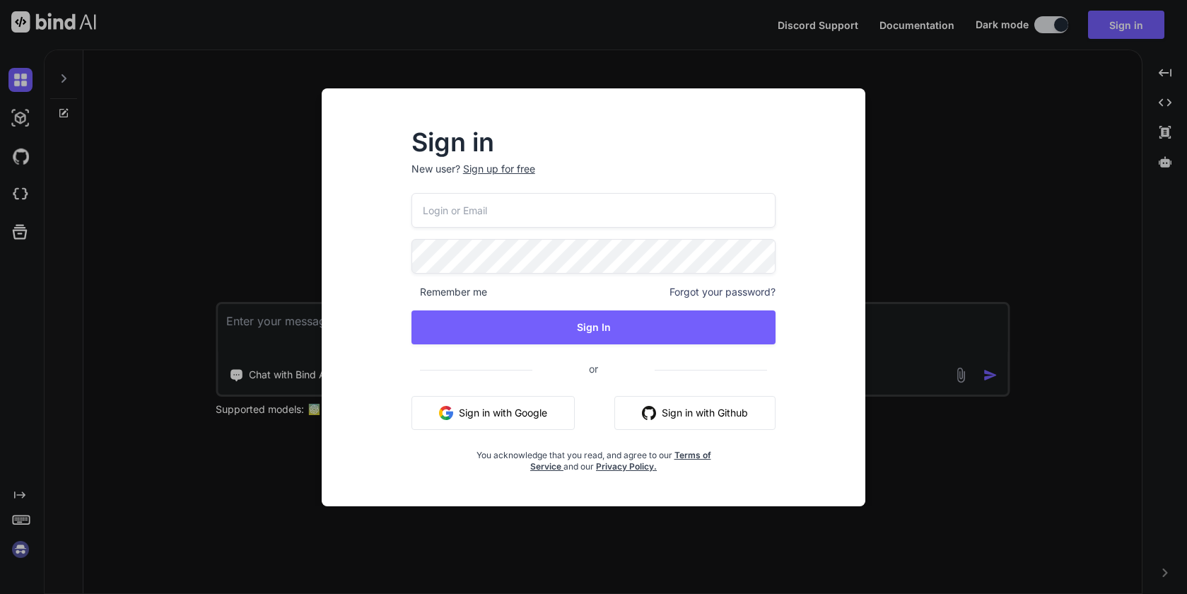
click at [446, 219] on input "email" at bounding box center [594, 210] width 365 height 35
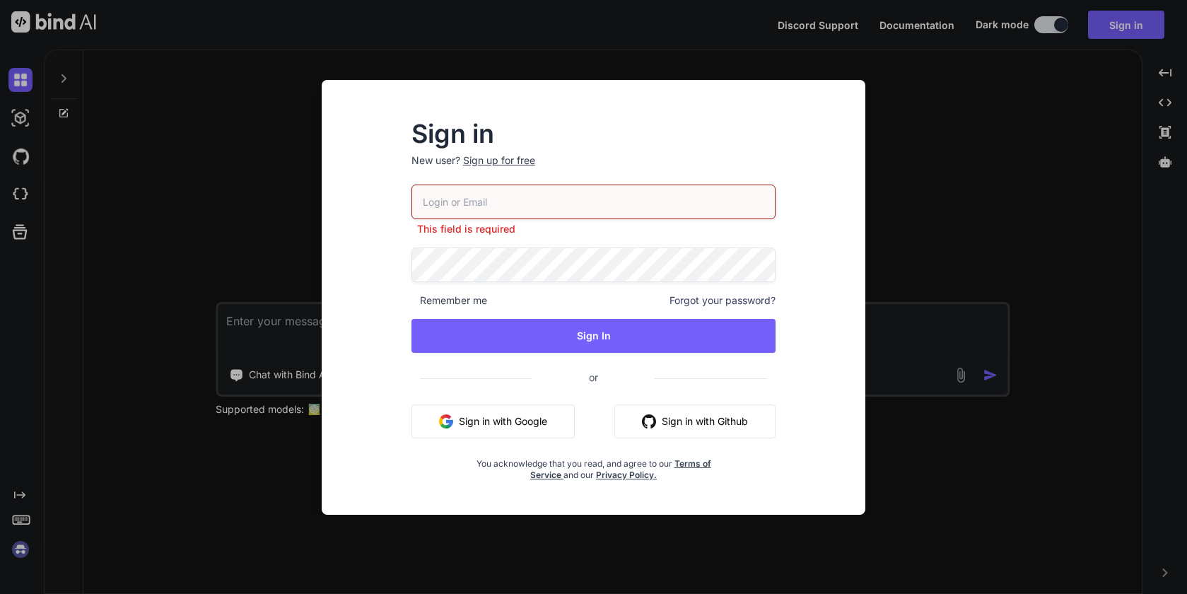
click at [498, 204] on input "email" at bounding box center [594, 202] width 365 height 35
paste input "fakewiseco@gmail.com"
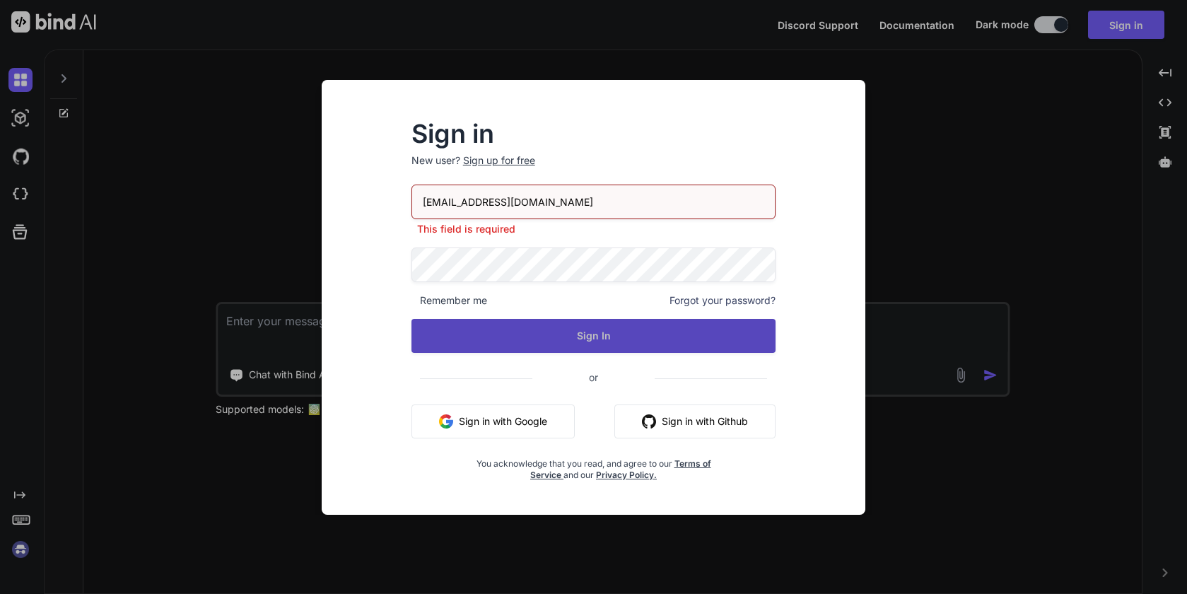
type input "fakewiseco@gmail.com"
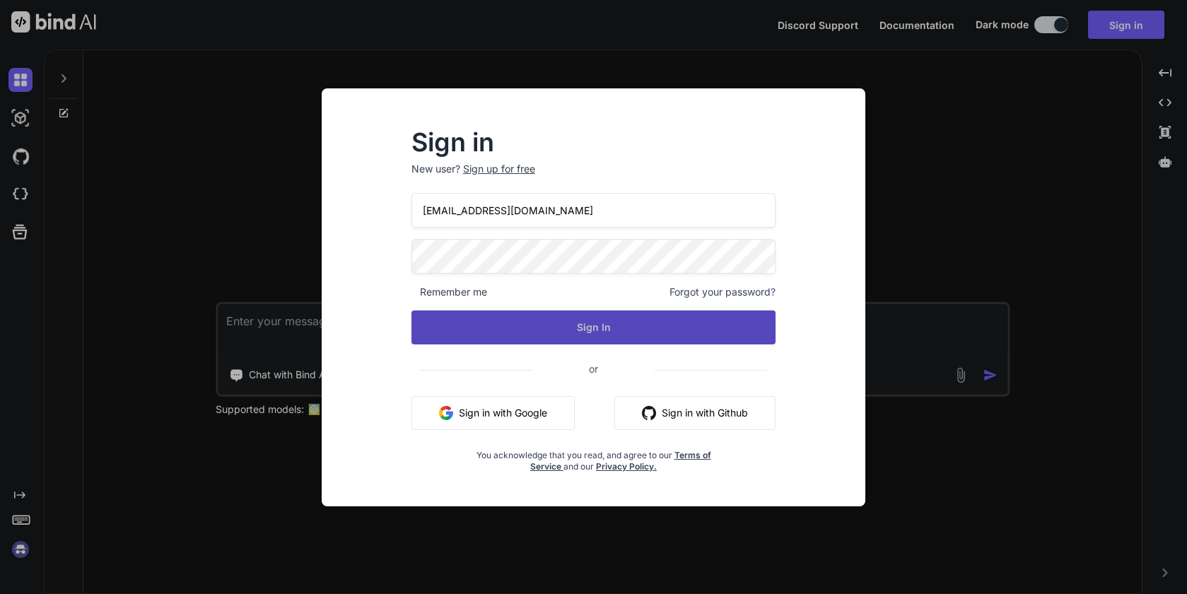
click at [538, 331] on button "Sign In" at bounding box center [594, 327] width 365 height 34
